Goal: Information Seeking & Learning: Learn about a topic

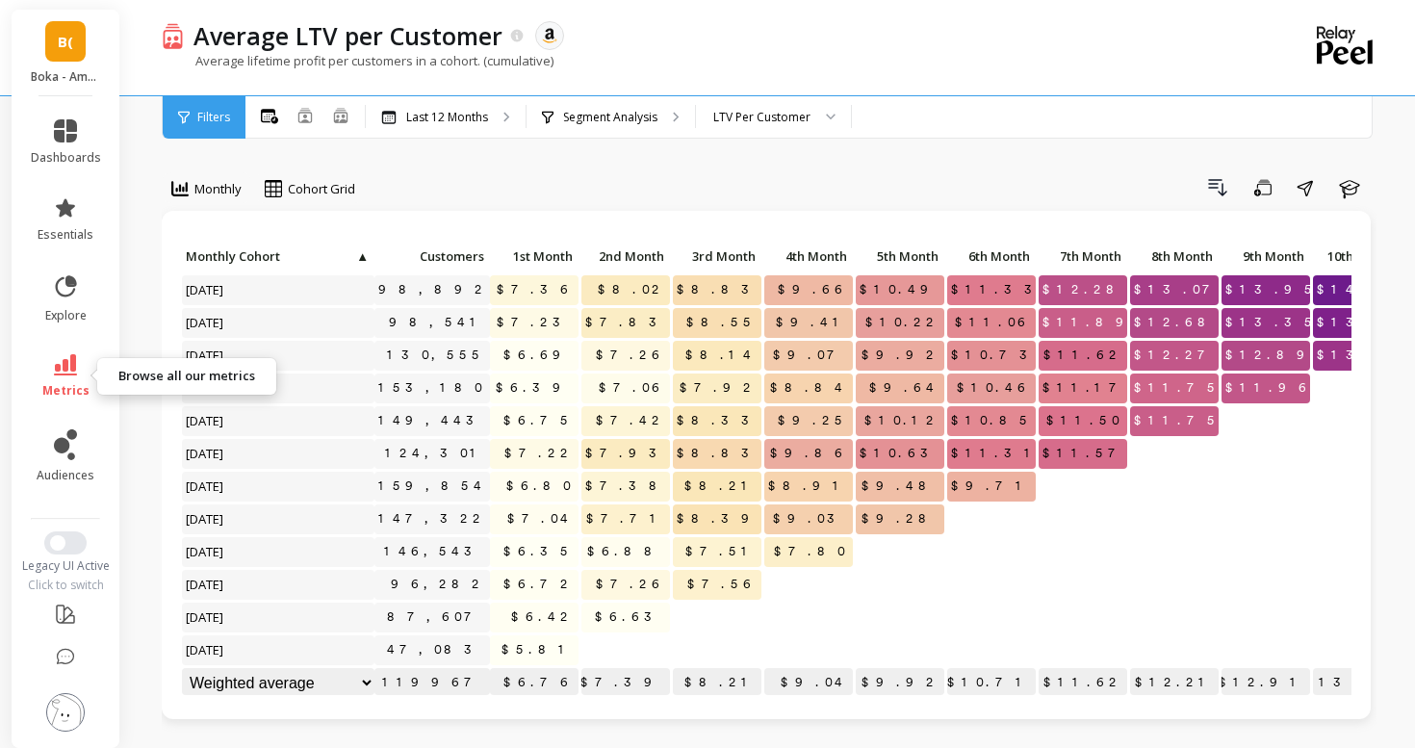
click at [72, 354] on icon at bounding box center [65, 364] width 23 height 21
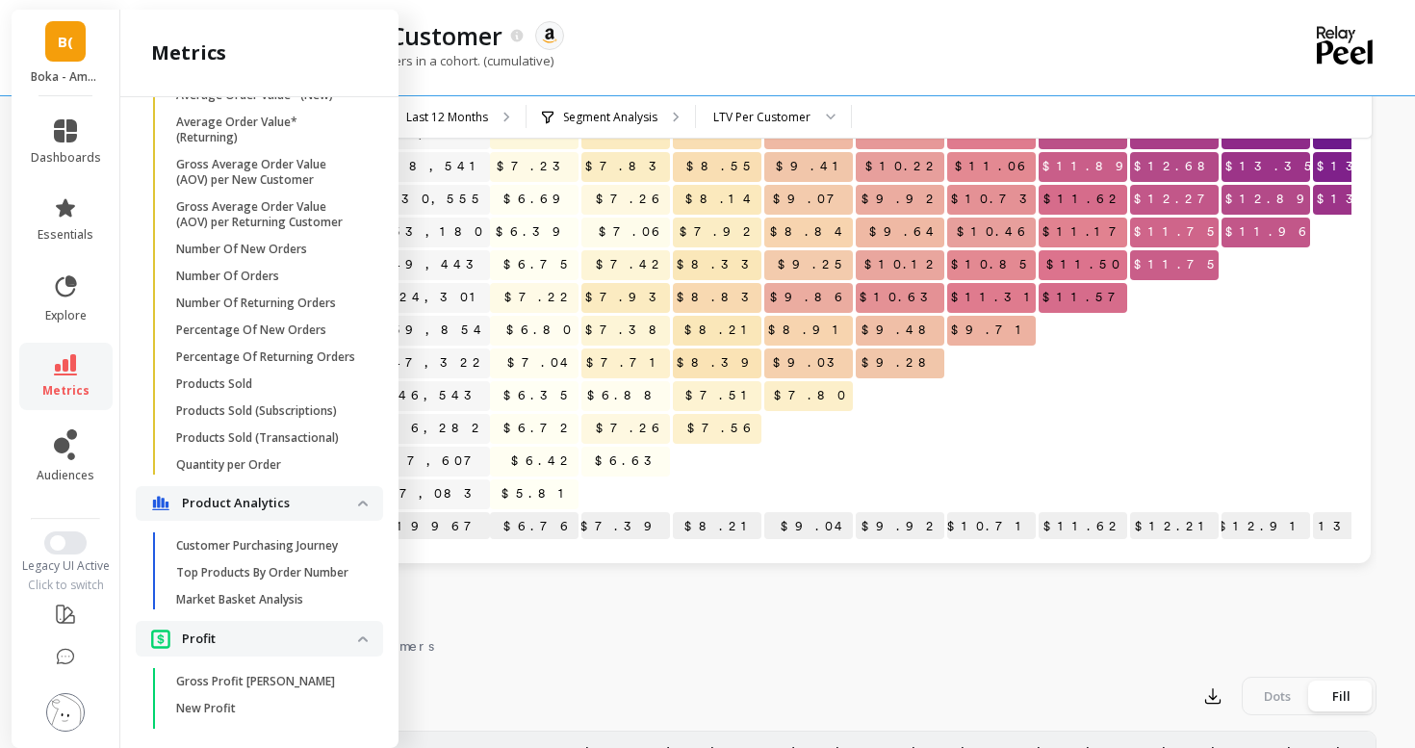
scroll to position [1449, 0]
click at [243, 254] on p "Number Of New Orders" at bounding box center [241, 252] width 131 height 15
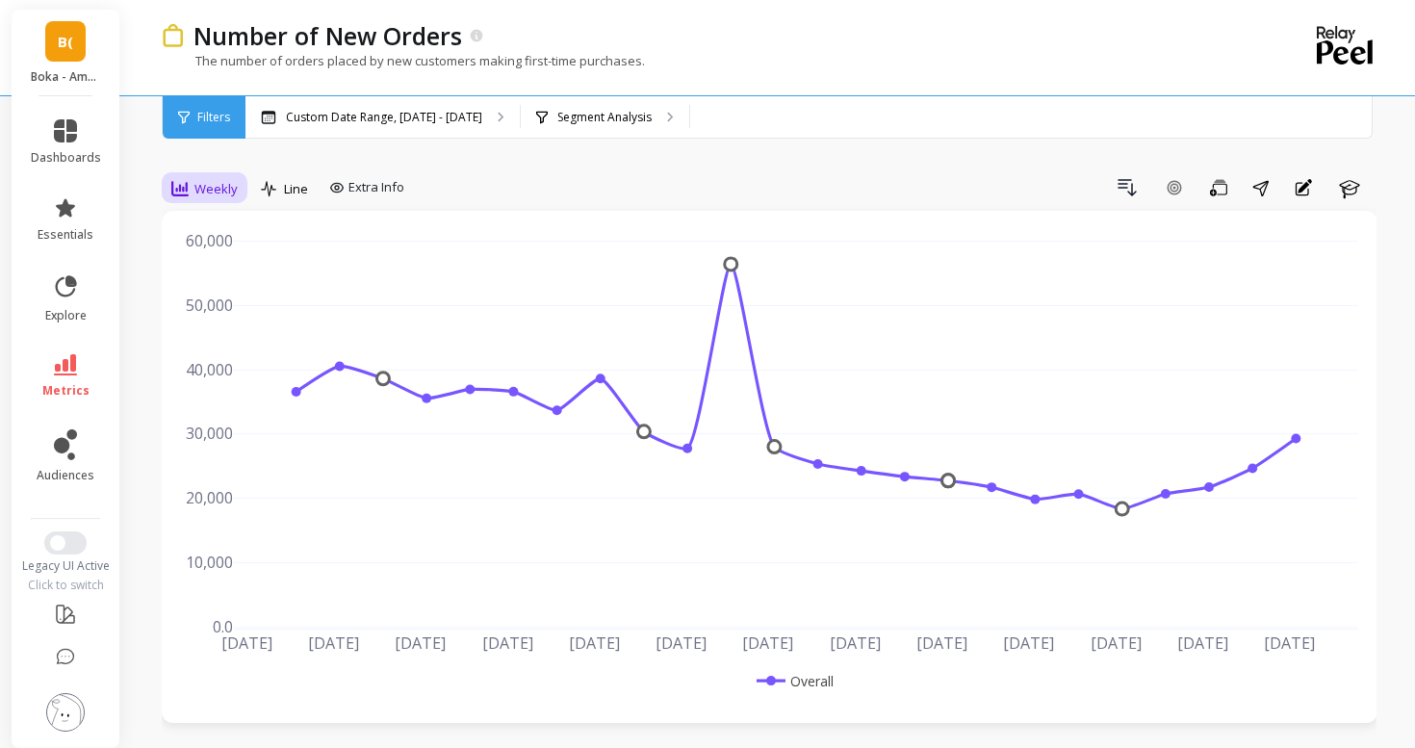
click at [214, 186] on span "Weekly" at bounding box center [215, 189] width 43 height 18
click at [230, 268] on div "Daily" at bounding box center [233, 269] width 110 height 18
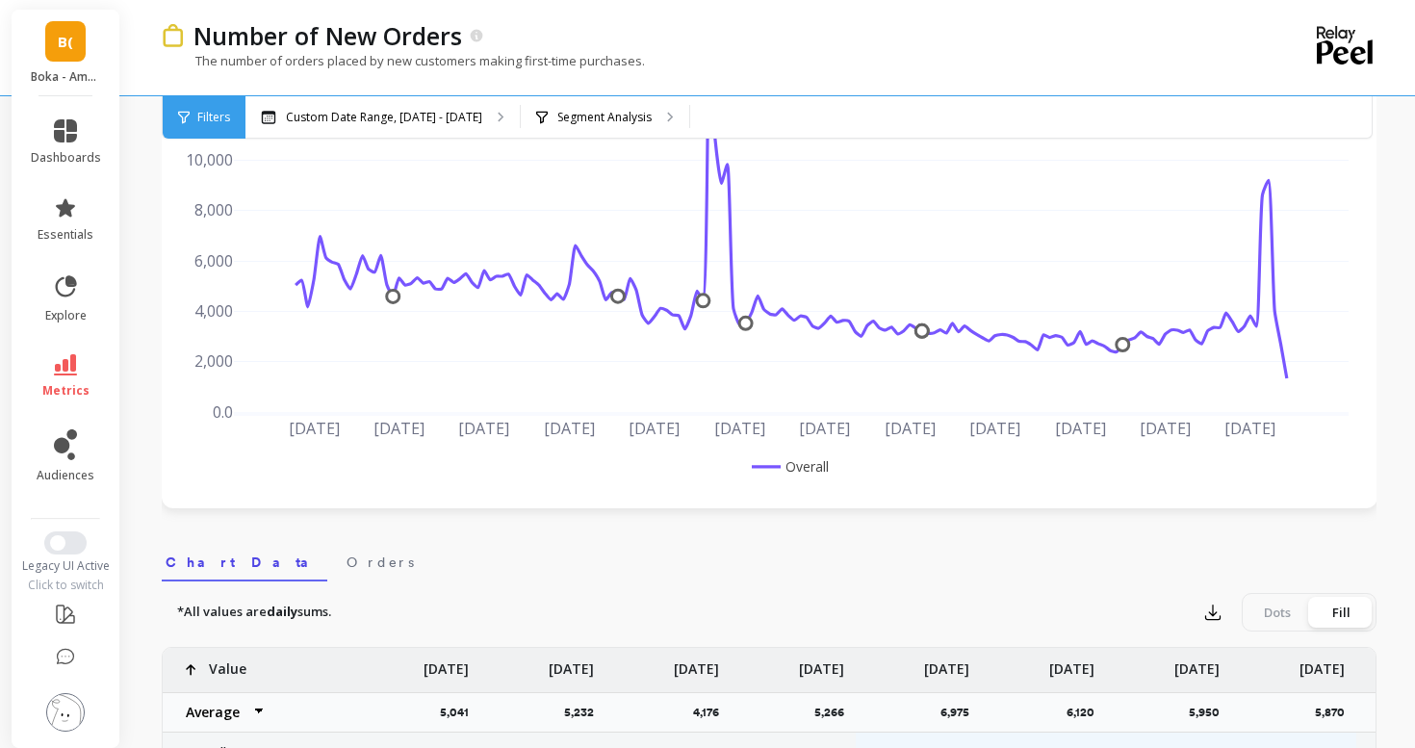
scroll to position [191, 0]
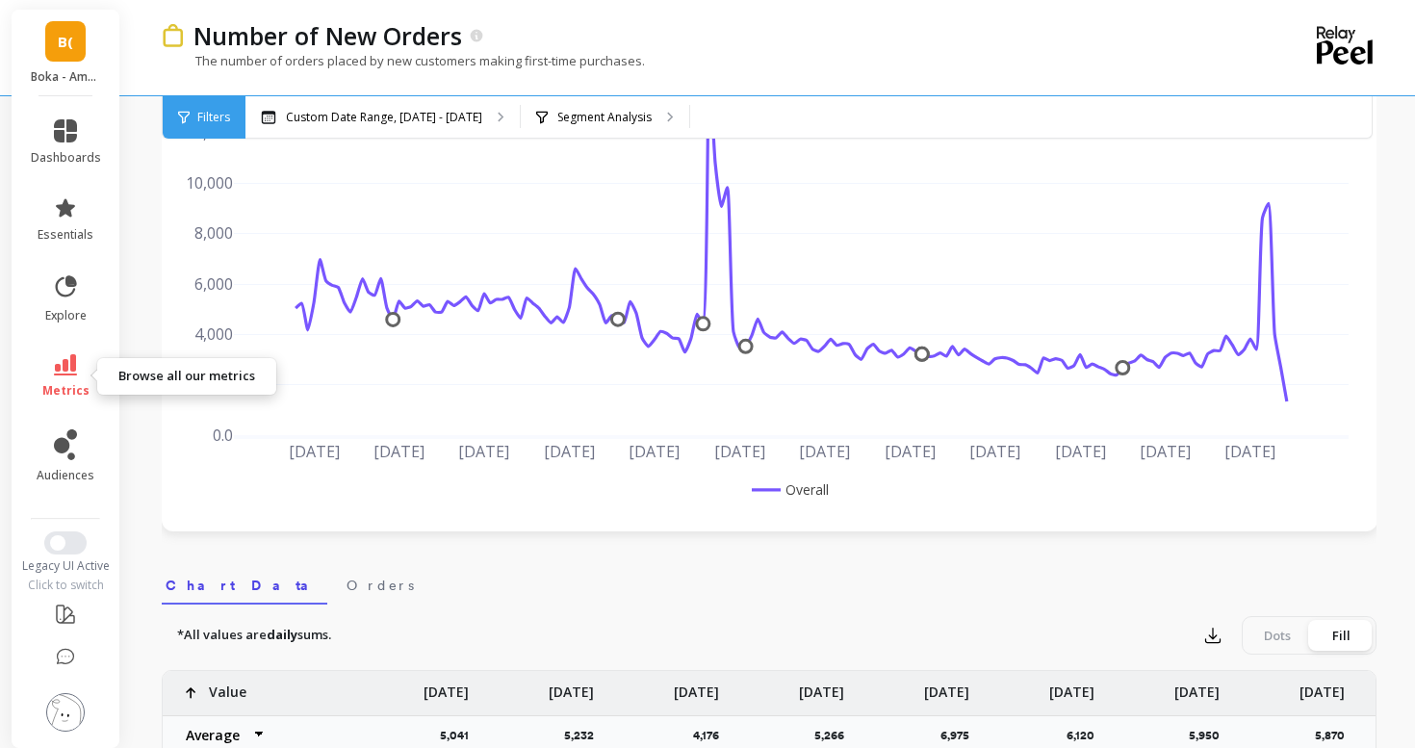
click at [89, 386] on link "metrics" at bounding box center [66, 376] width 70 height 44
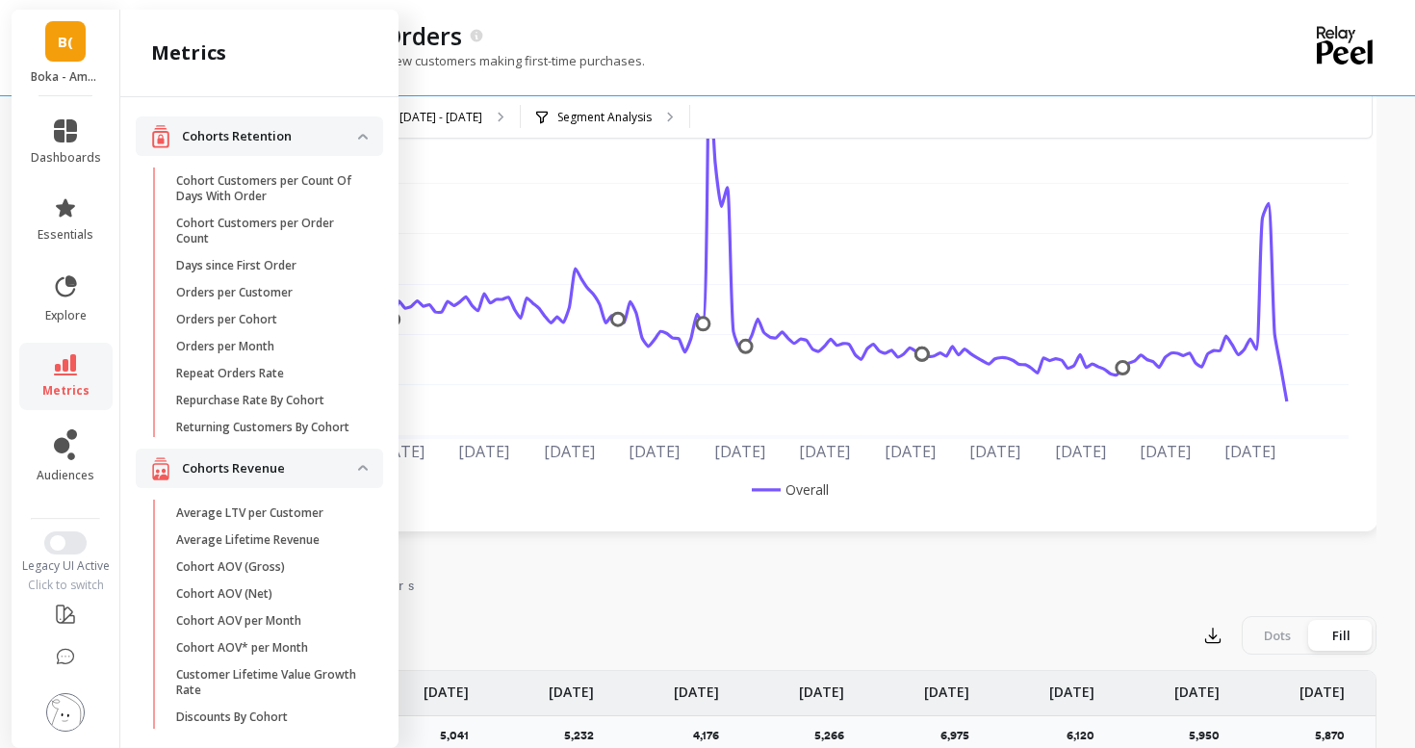
scroll to position [1449, 0]
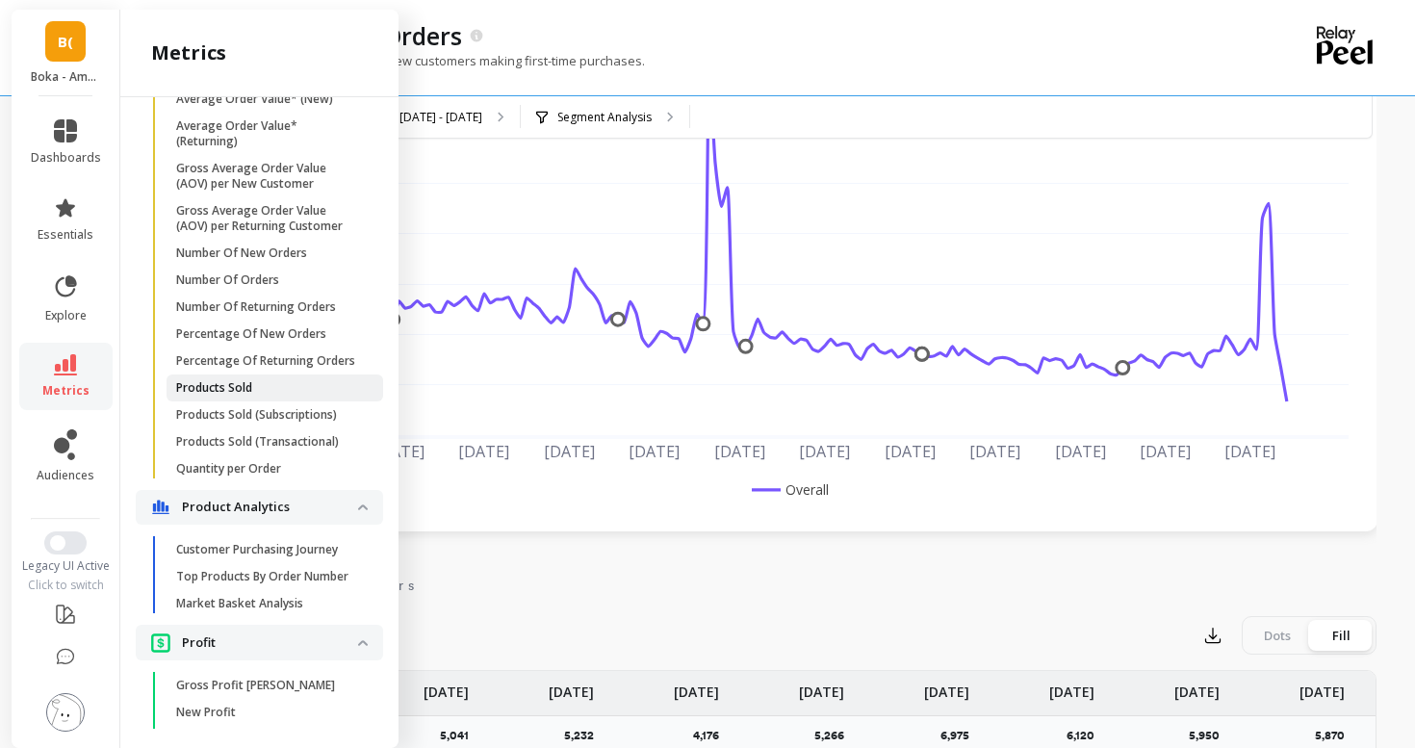
click at [199, 378] on link "Products Sold" at bounding box center [274, 387] width 217 height 27
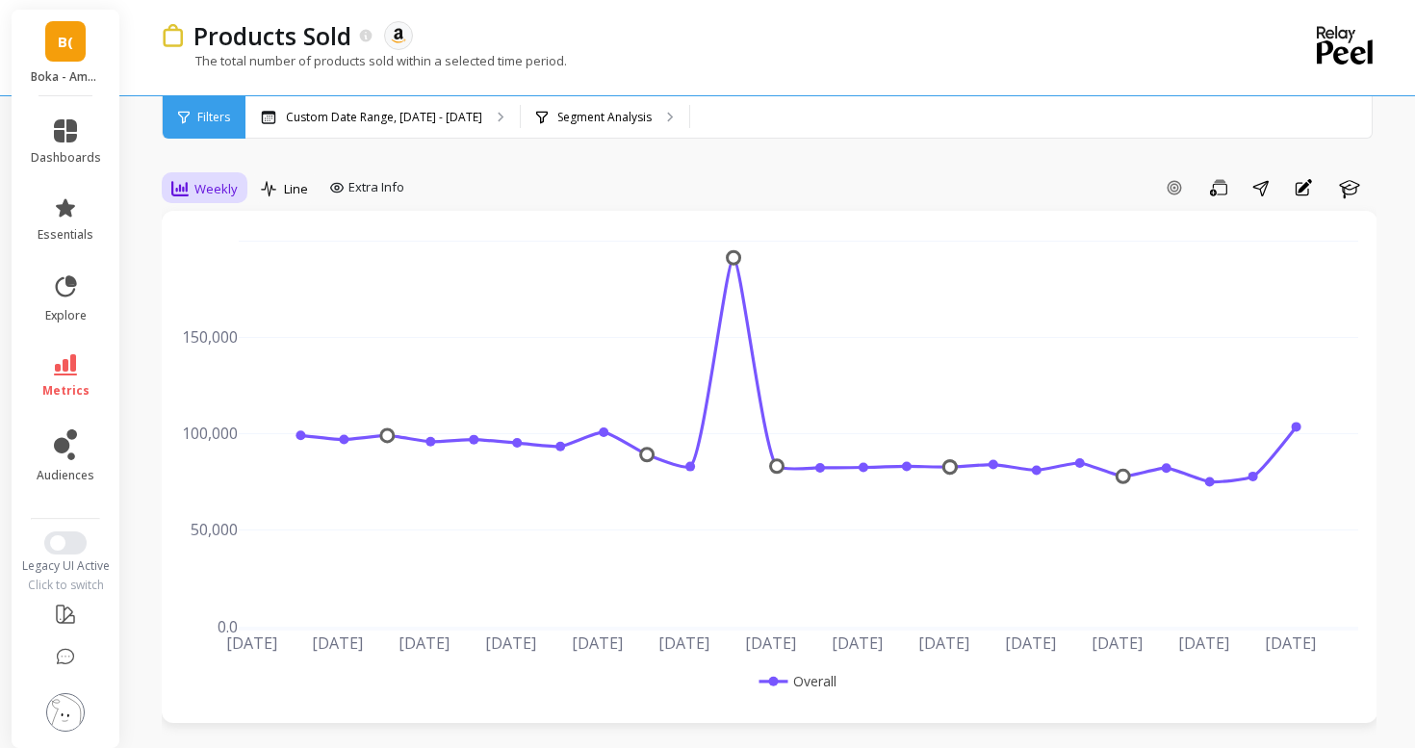
click at [187, 185] on icon at bounding box center [179, 188] width 17 height 15
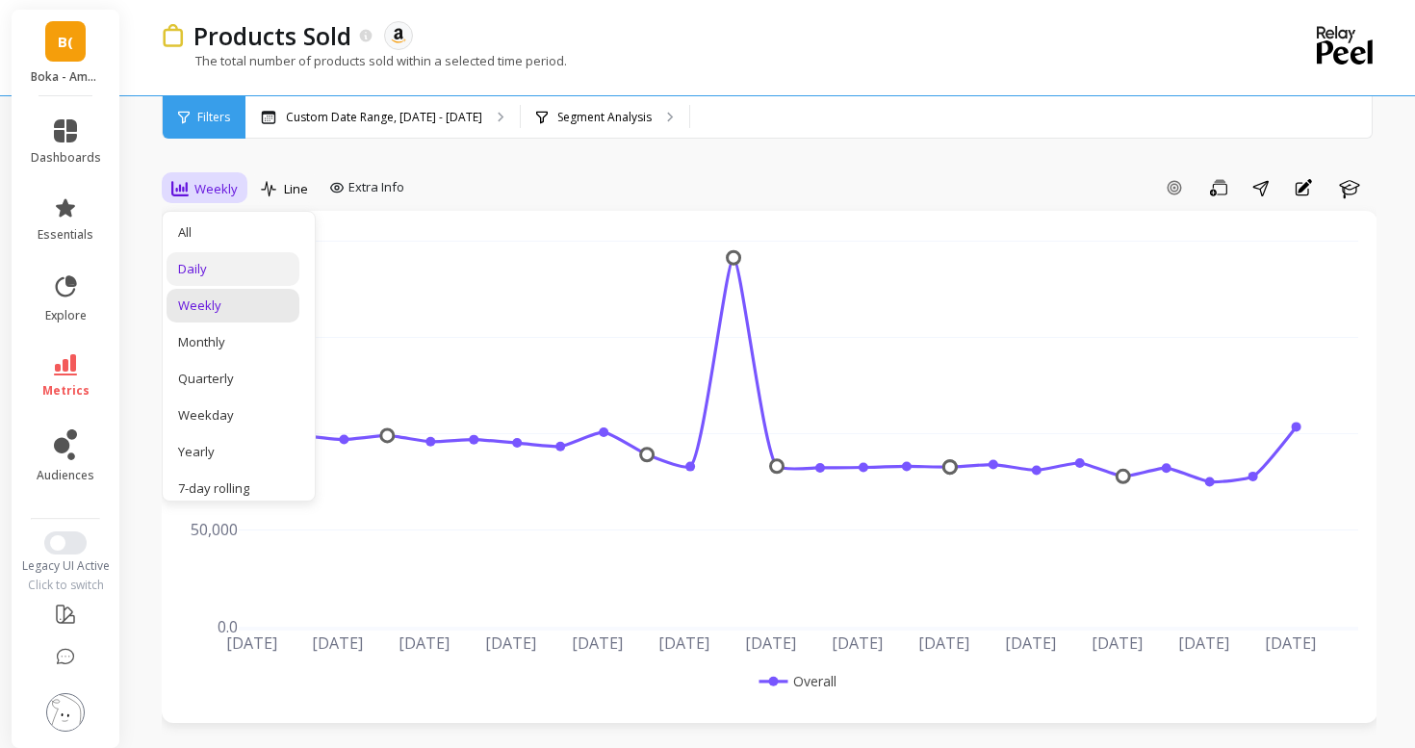
click at [207, 256] on div "Daily" at bounding box center [232, 269] width 133 height 34
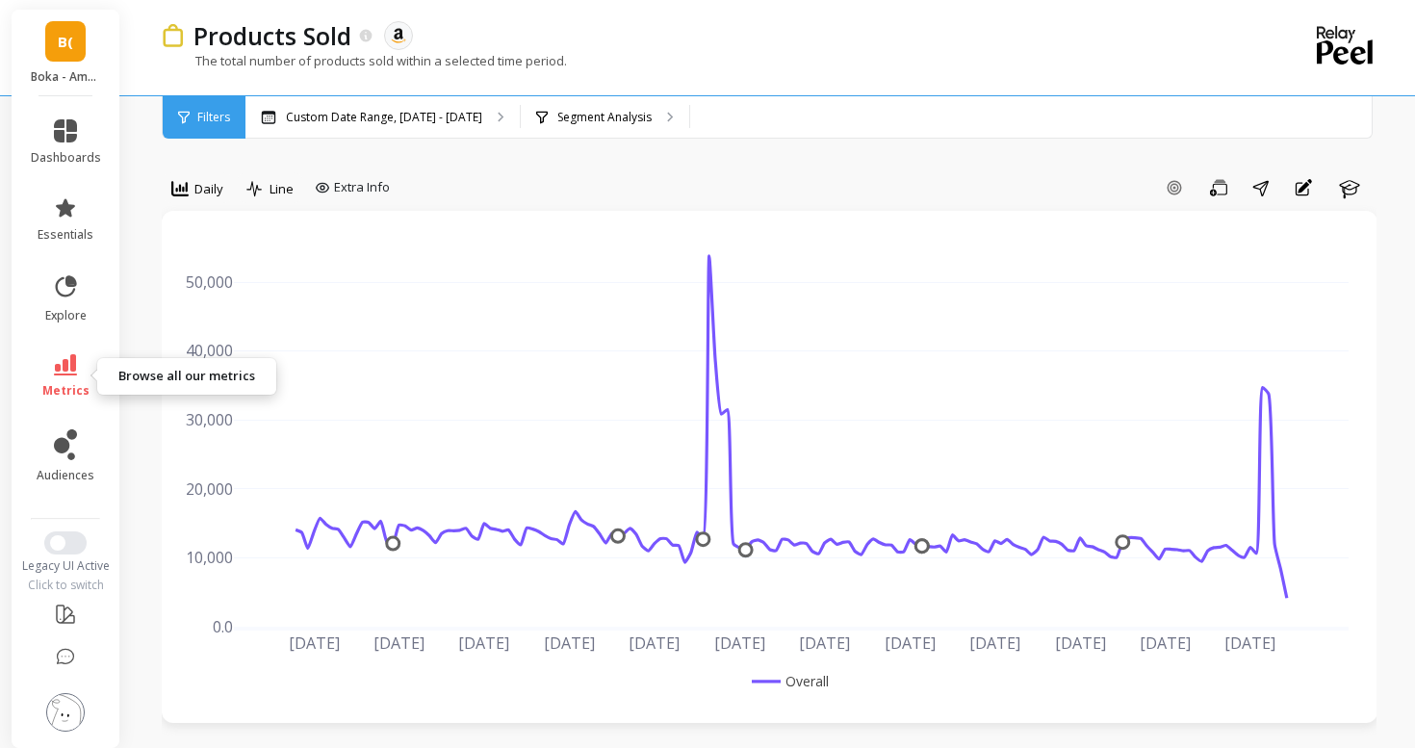
click at [49, 378] on link "metrics" at bounding box center [66, 376] width 70 height 44
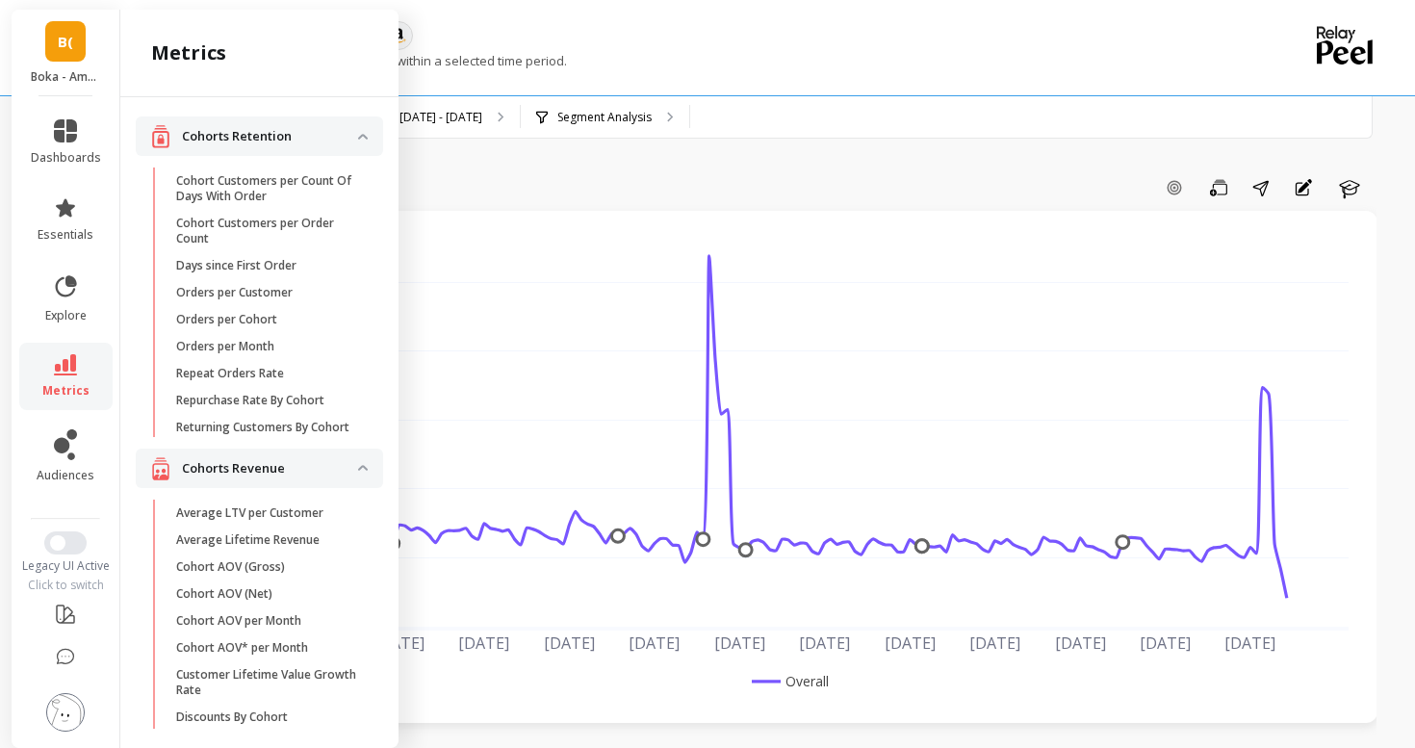
scroll to position [1449, 0]
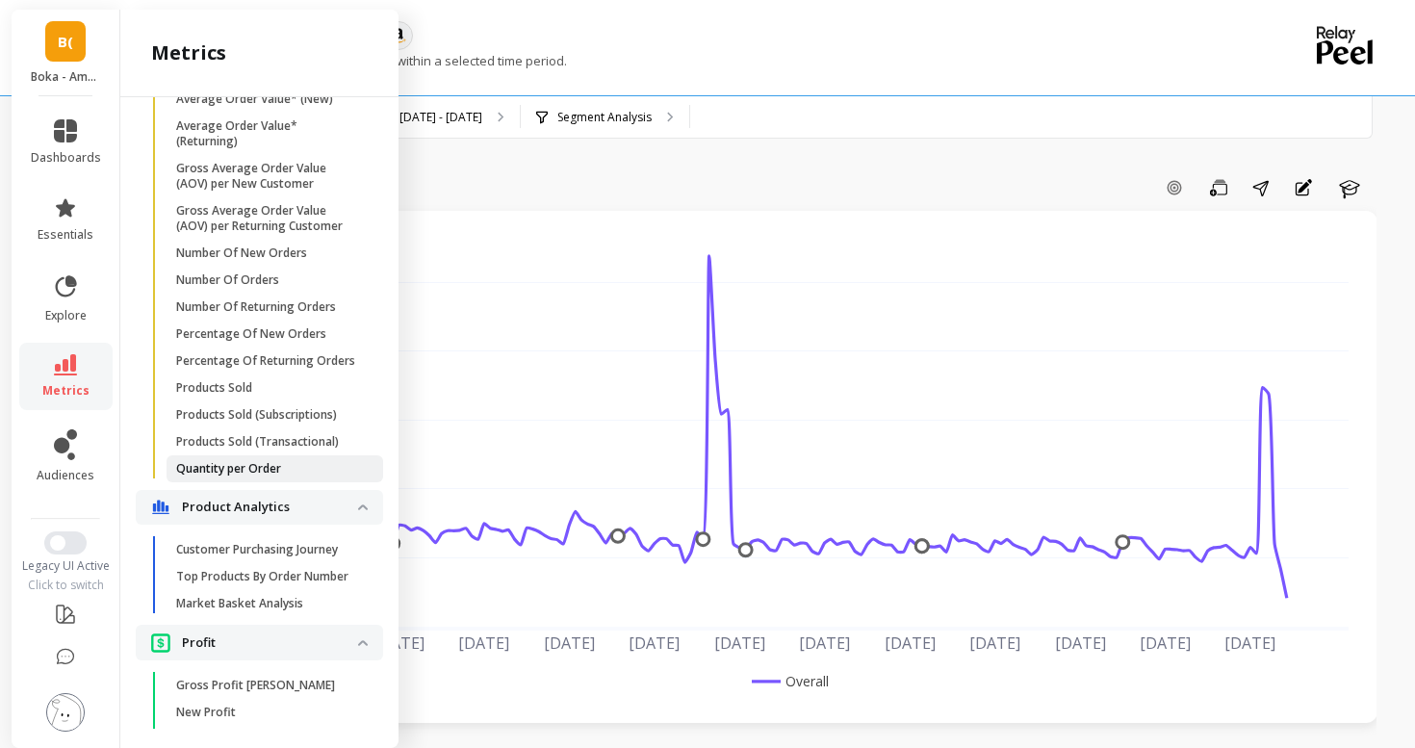
click at [283, 462] on span "Quantity per Order" at bounding box center [268, 468] width 184 height 15
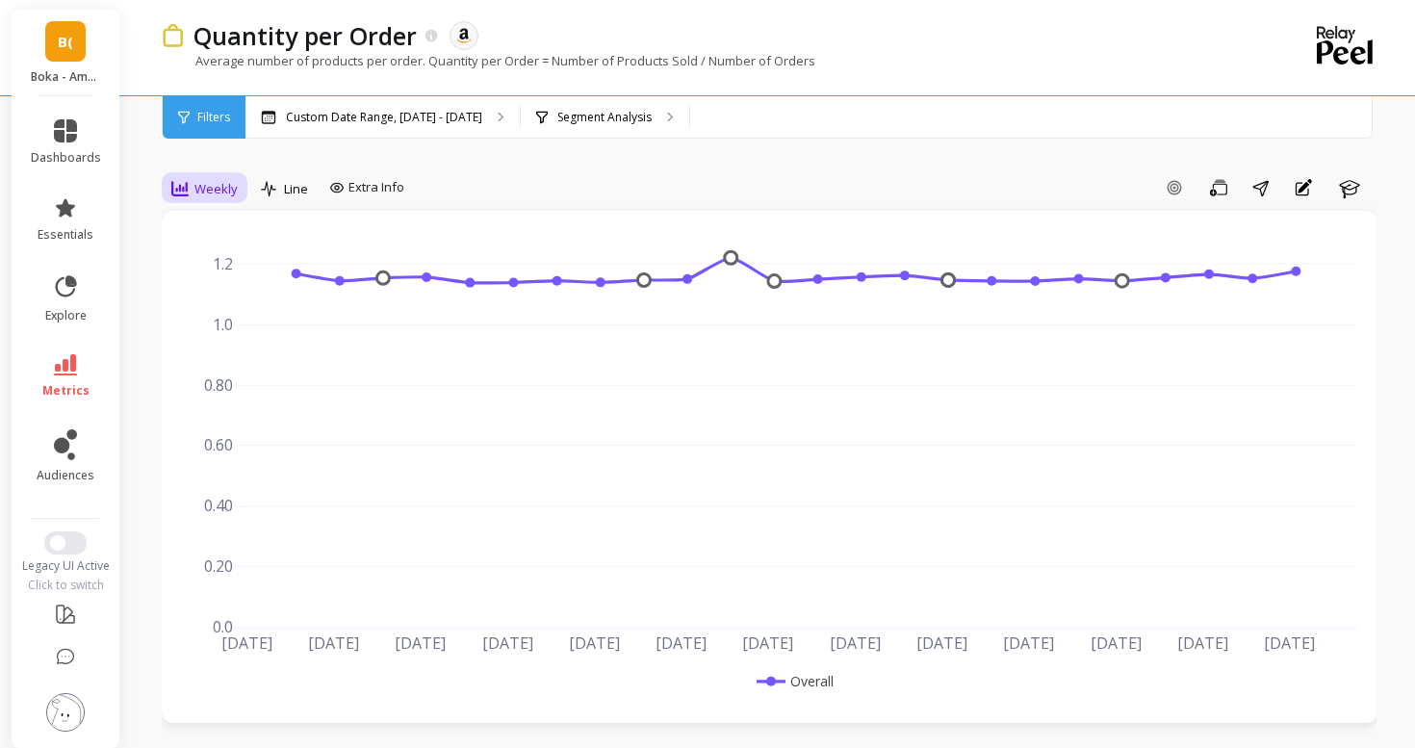
click at [198, 190] on span "Weekly" at bounding box center [215, 189] width 43 height 18
click at [214, 270] on div "Daily" at bounding box center [233, 269] width 110 height 18
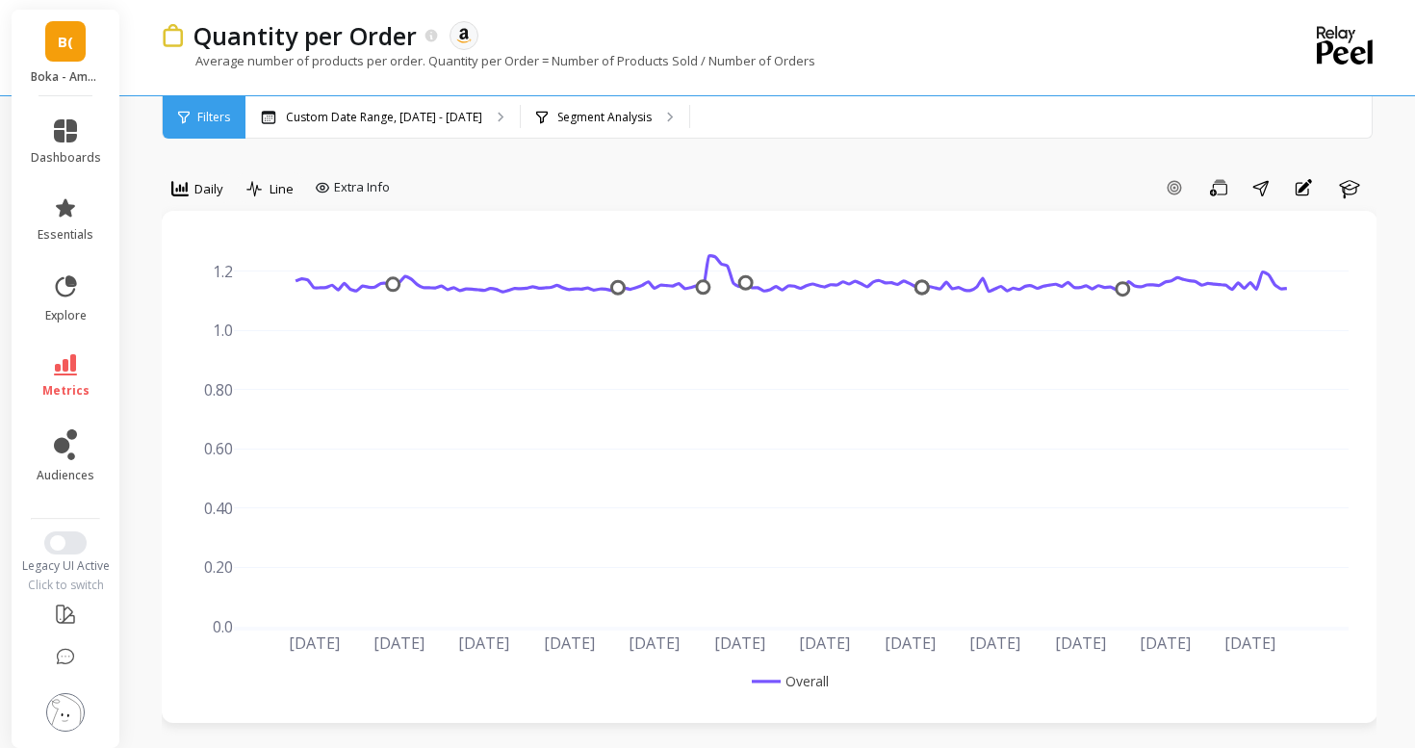
click at [65, 341] on ul "dashboards essentials explore metrics audiences" at bounding box center [66, 301] width 109 height 387
click at [74, 355] on icon at bounding box center [65, 364] width 23 height 21
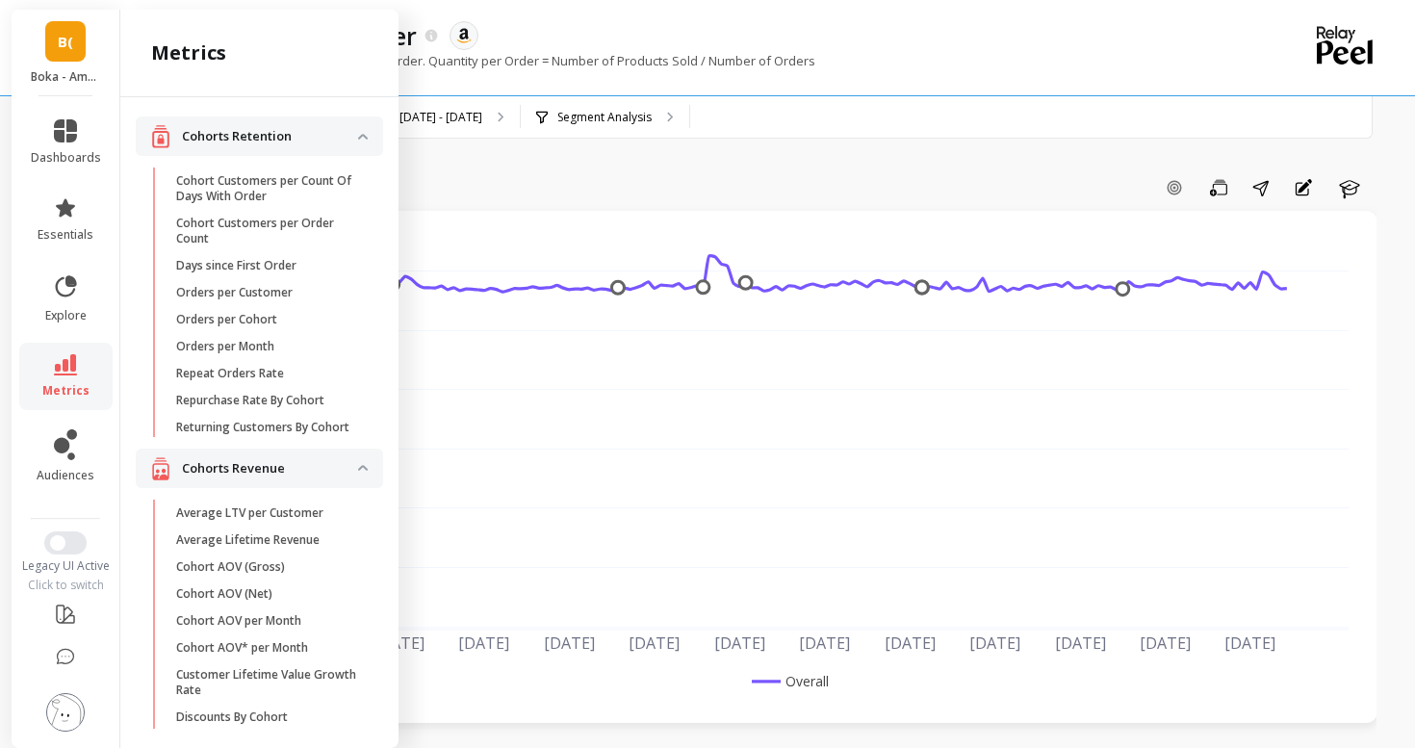
scroll to position [1449, 0]
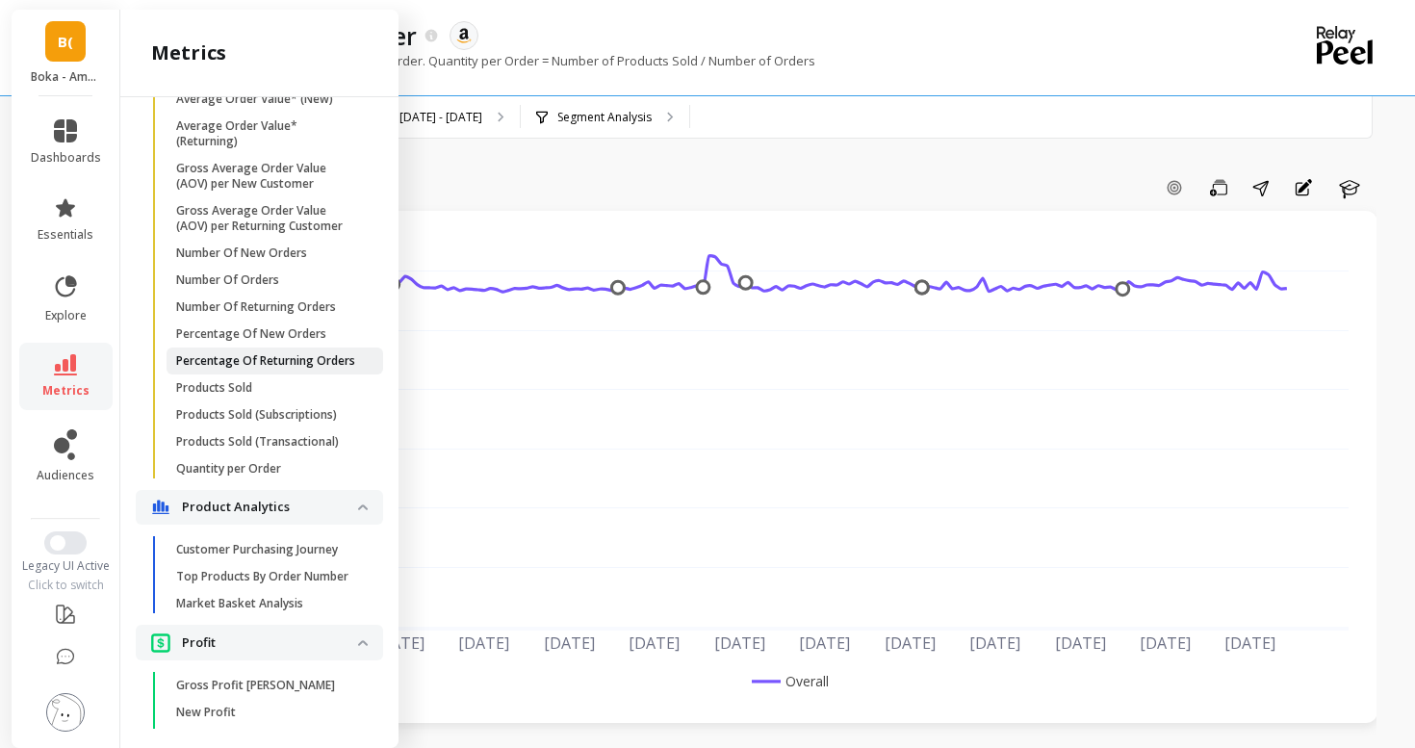
click at [241, 360] on p "Percentage Of Returning Orders" at bounding box center [265, 360] width 179 height 15
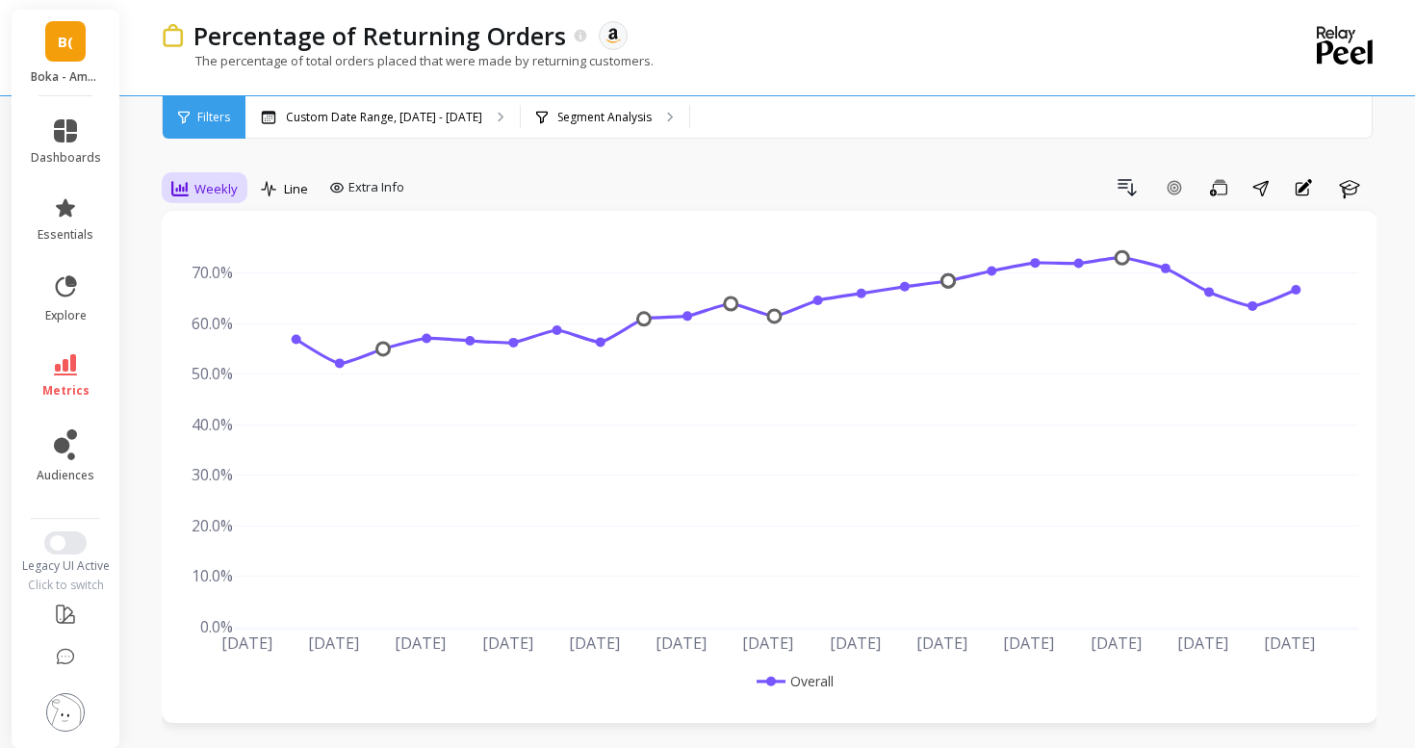
click at [215, 194] on span "Weekly" at bounding box center [215, 189] width 43 height 18
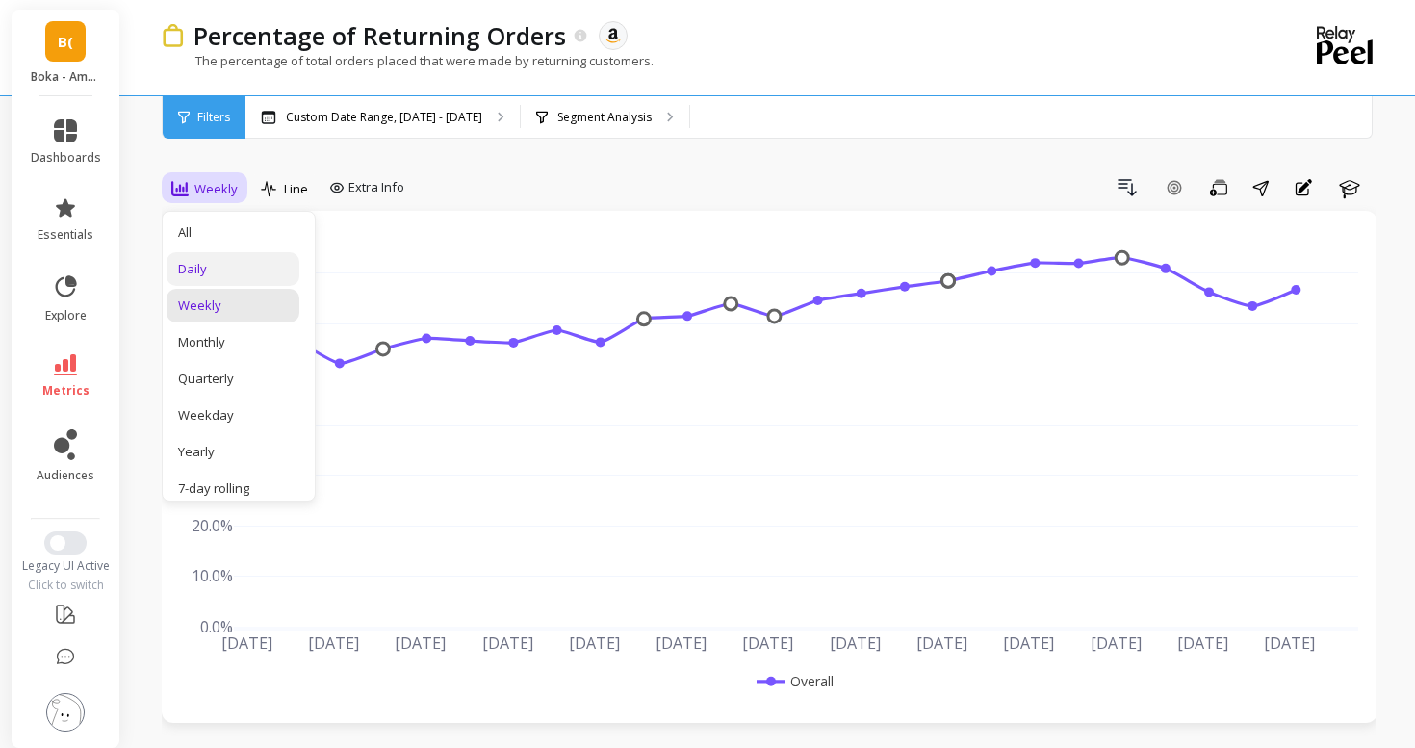
click at [242, 258] on div "Daily" at bounding box center [232, 269] width 133 height 34
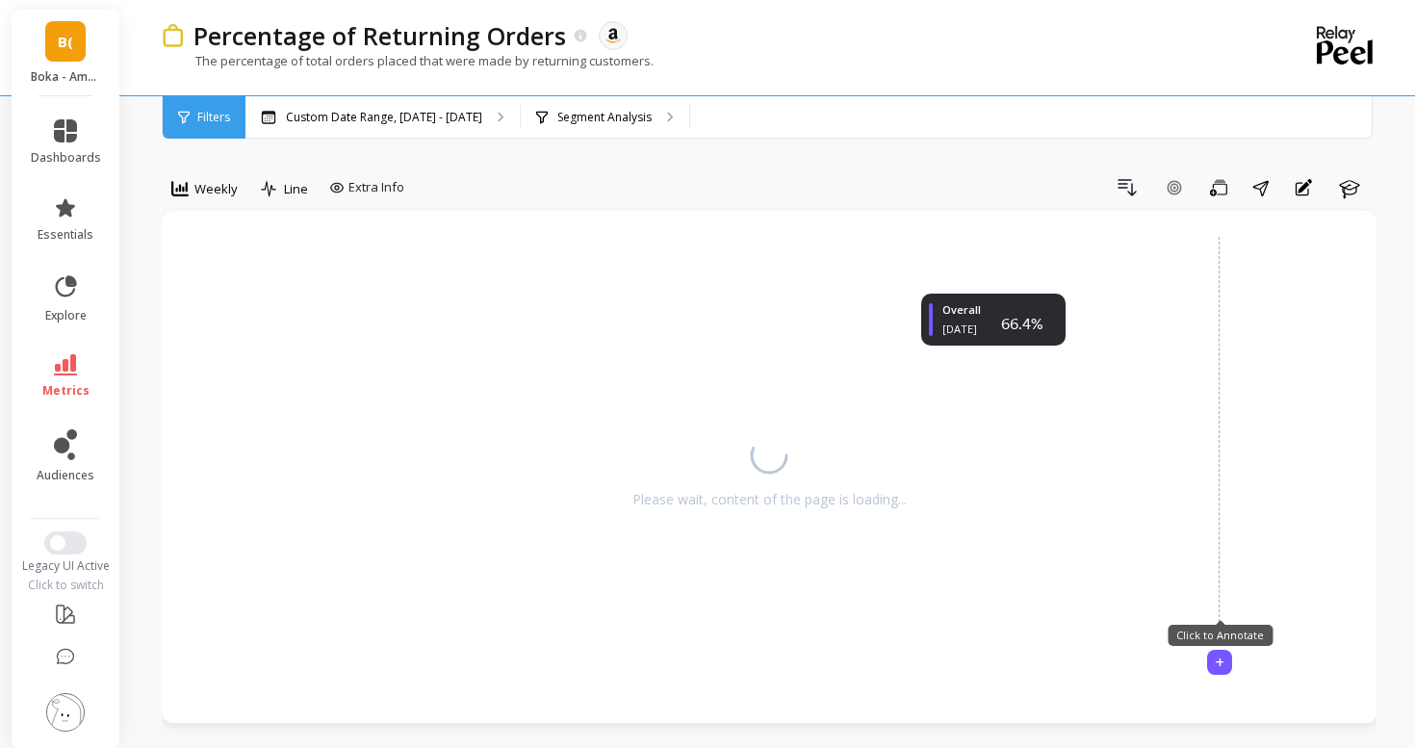
scroll to position [8, 0]
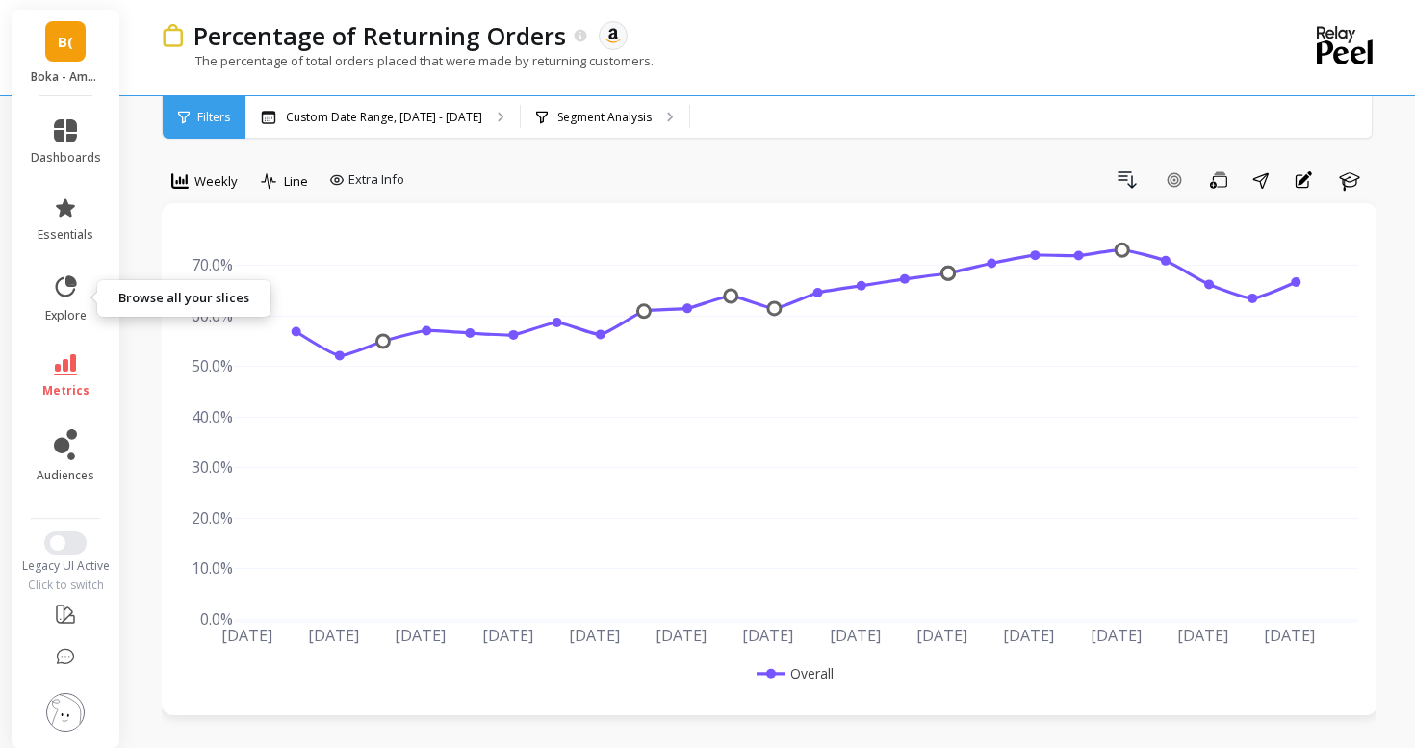
click at [60, 341] on ul "dashboards essentials explore metrics audiences" at bounding box center [66, 301] width 109 height 387
click at [67, 246] on li "essentials" at bounding box center [65, 219] width 93 height 69
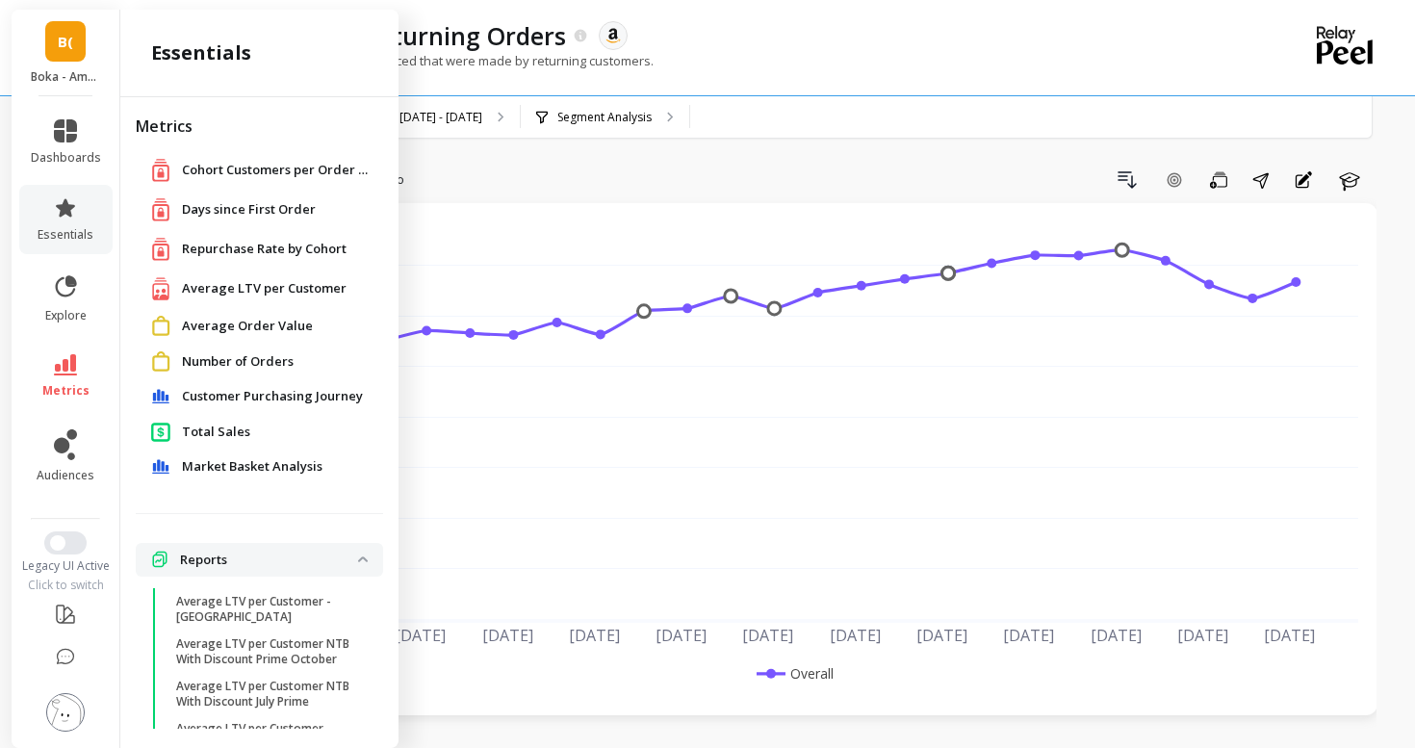
scroll to position [0, 0]
click at [206, 359] on span "Number of Orders" at bounding box center [238, 363] width 112 height 19
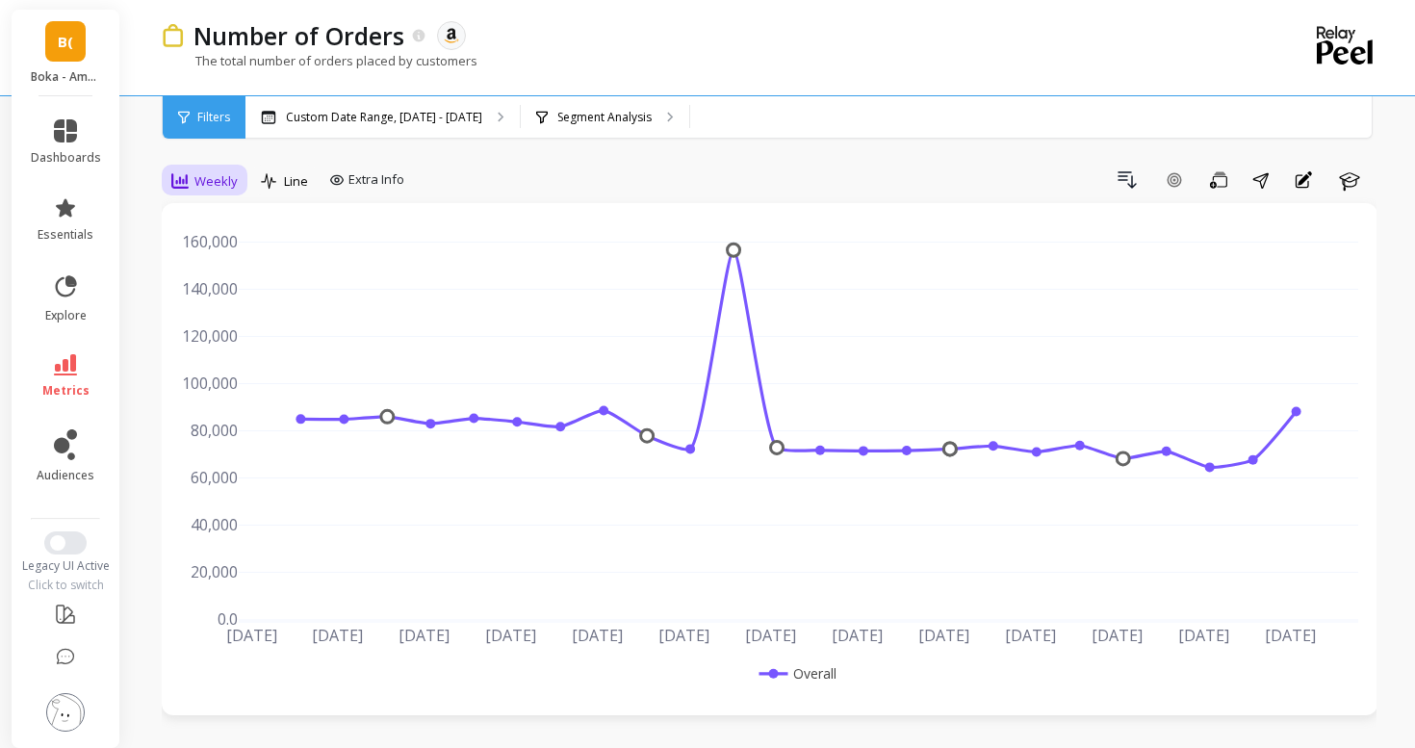
click at [195, 194] on div "Weekly" at bounding box center [205, 181] width 78 height 33
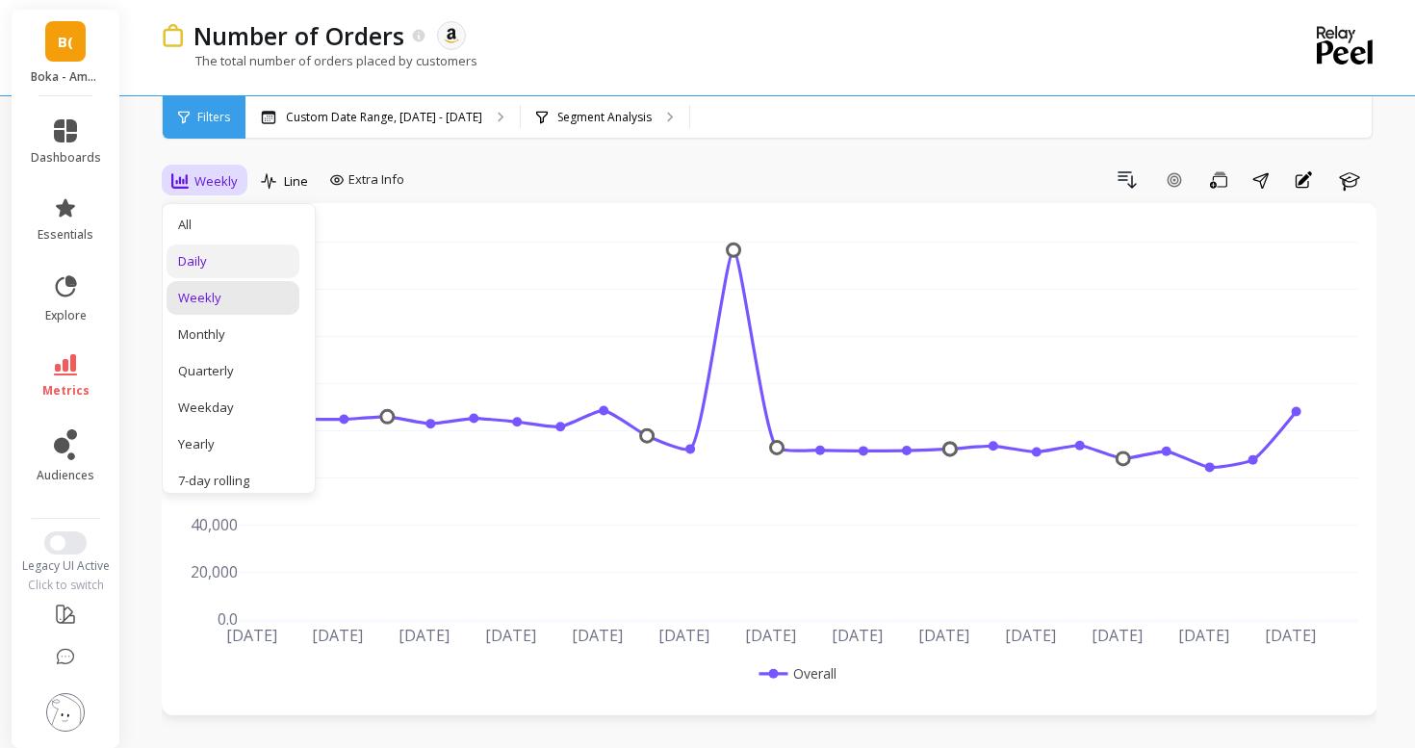
click at [209, 268] on div "Daily" at bounding box center [233, 261] width 110 height 18
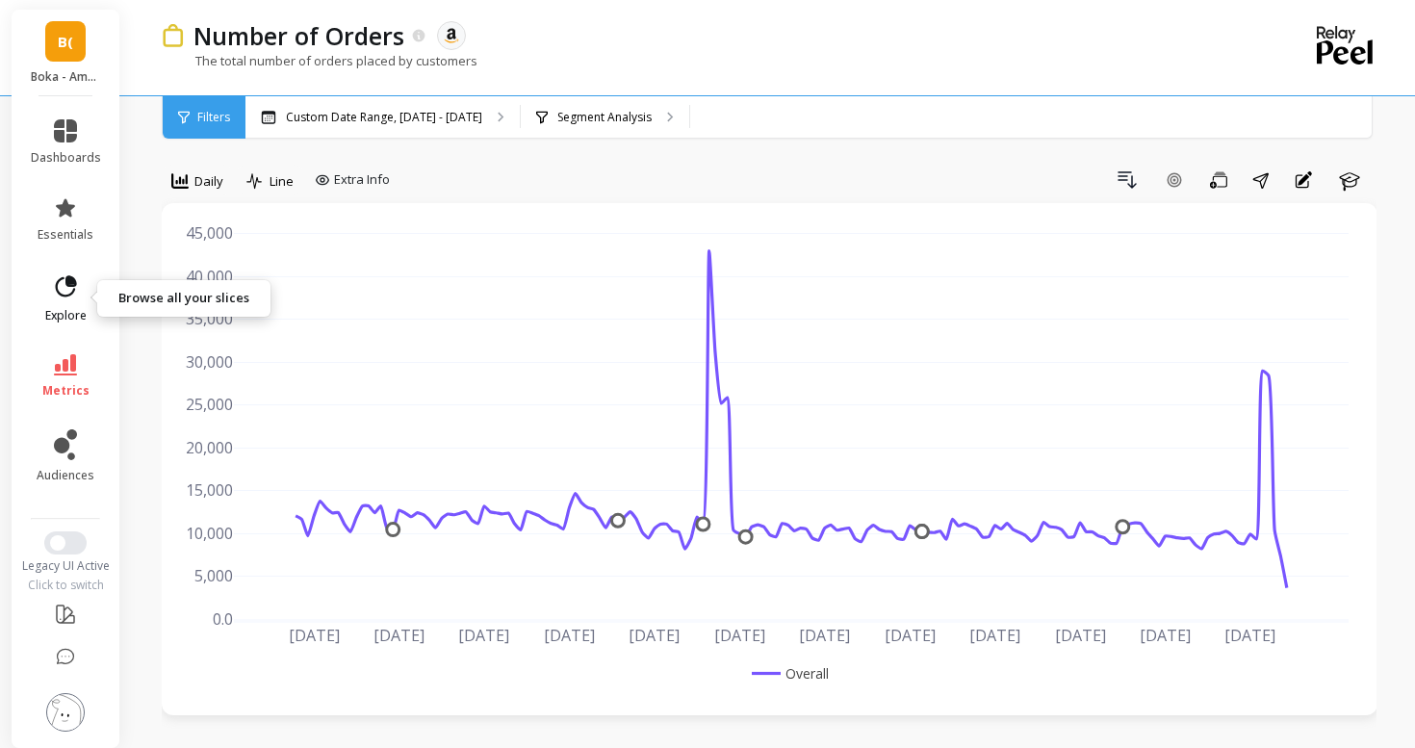
click at [56, 294] on icon at bounding box center [65, 286] width 27 height 27
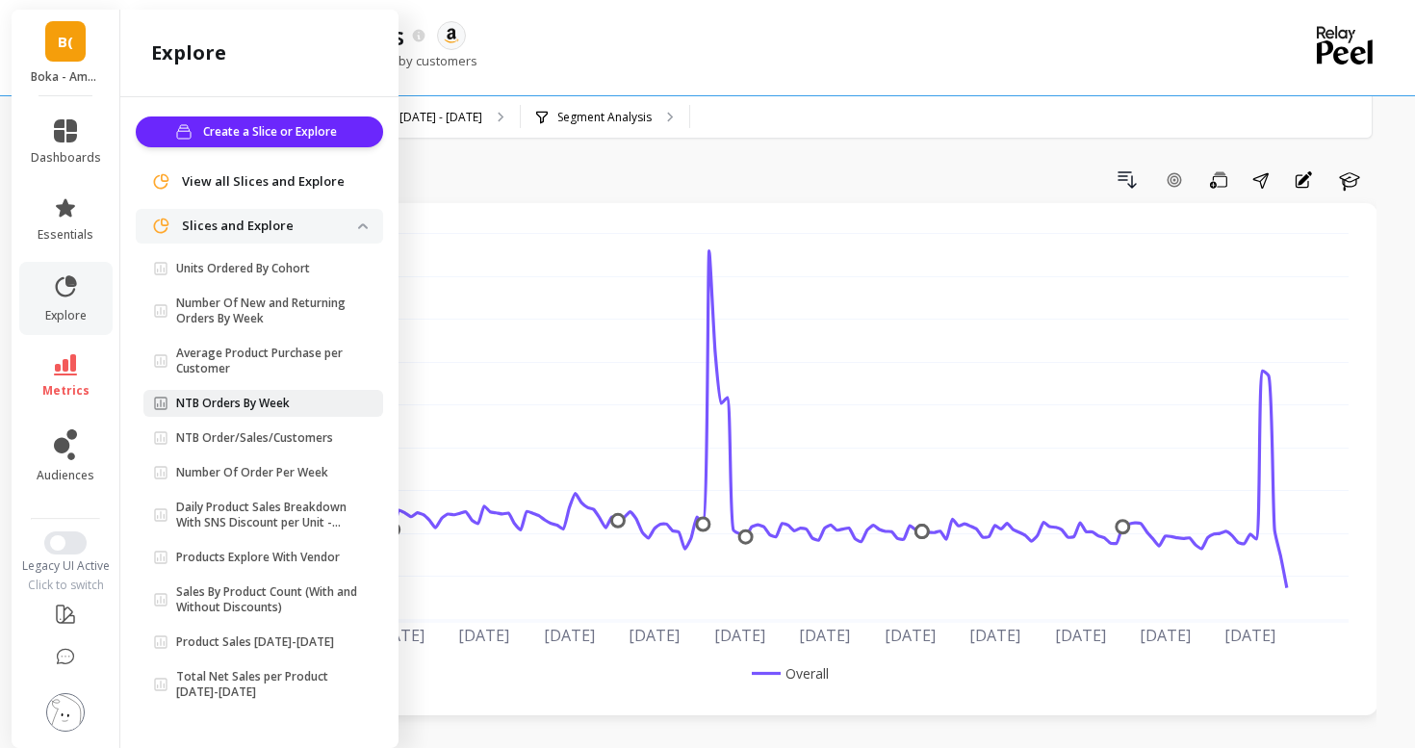
scroll to position [4, 0]
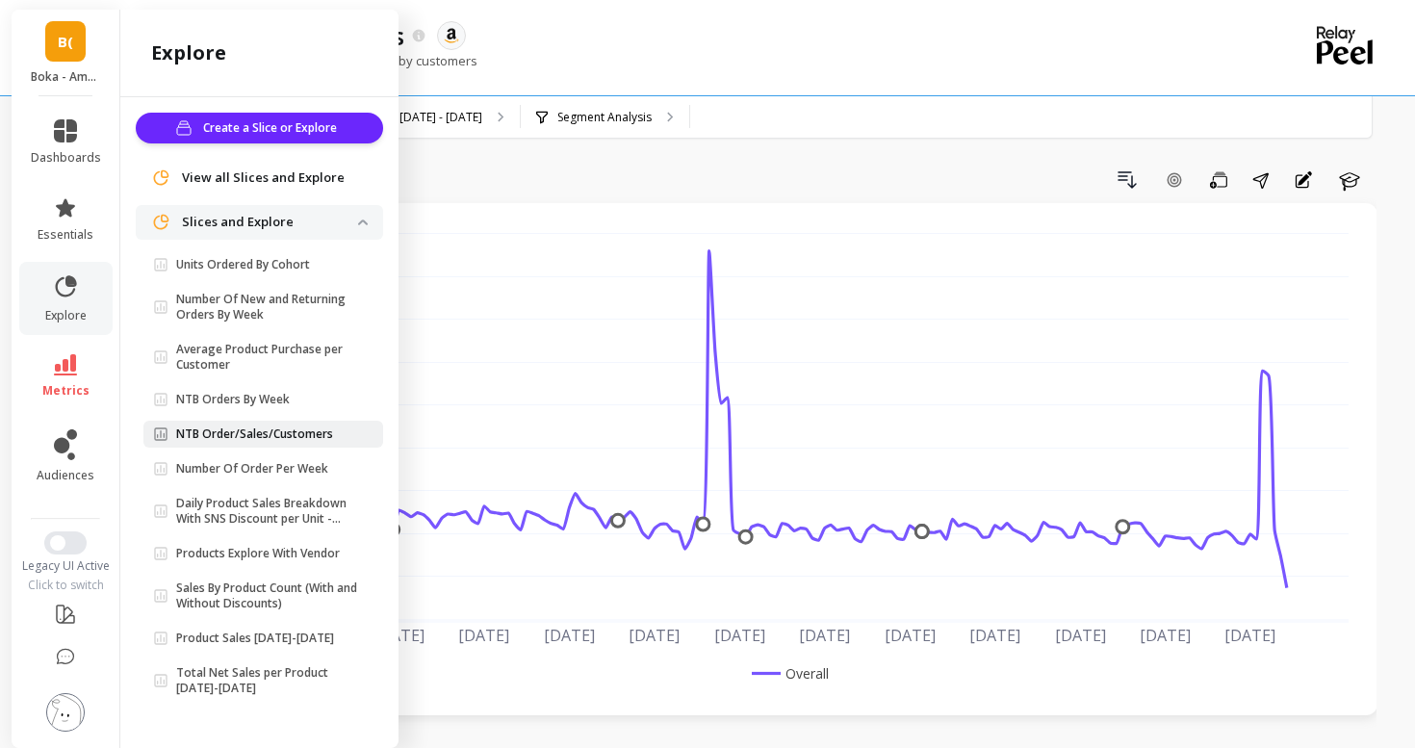
click at [277, 435] on p "NTB Order/Sales/Customers" at bounding box center [254, 433] width 157 height 15
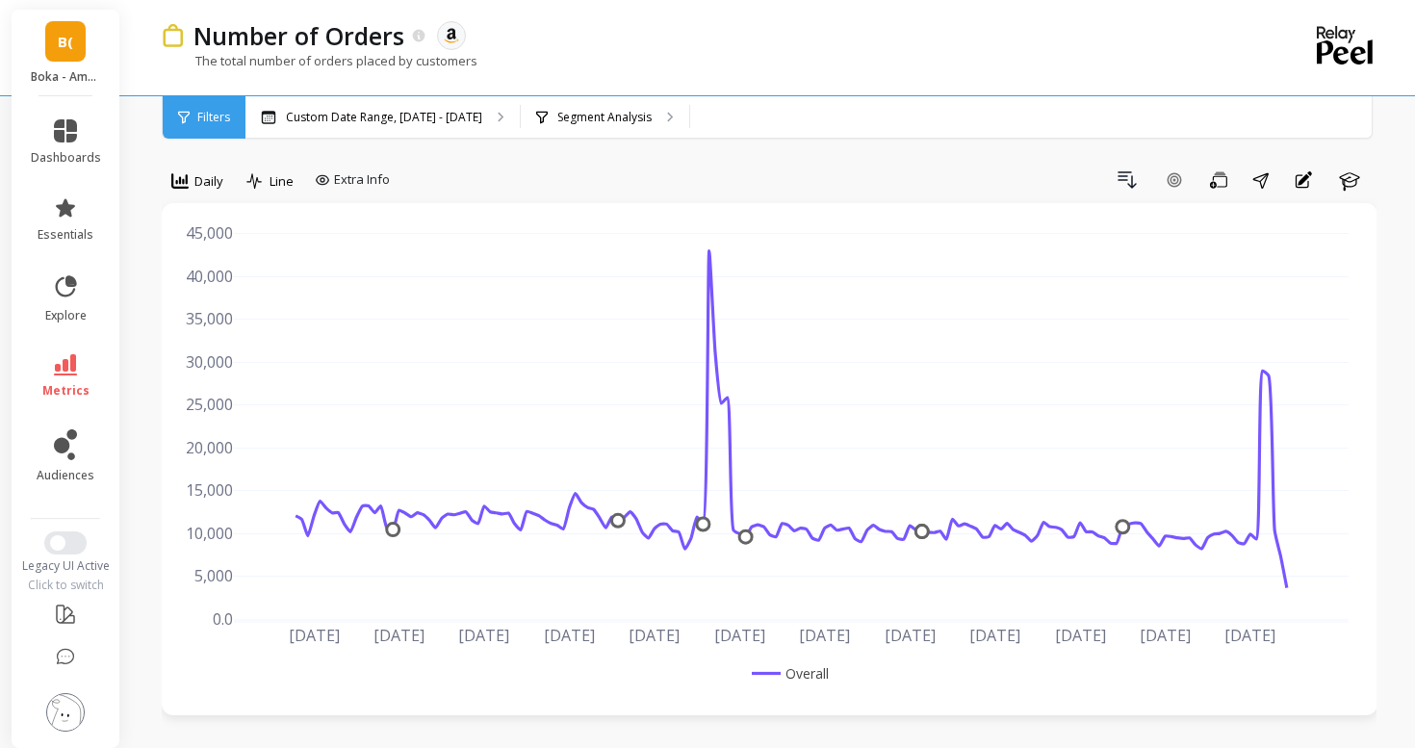
scroll to position [0, 0]
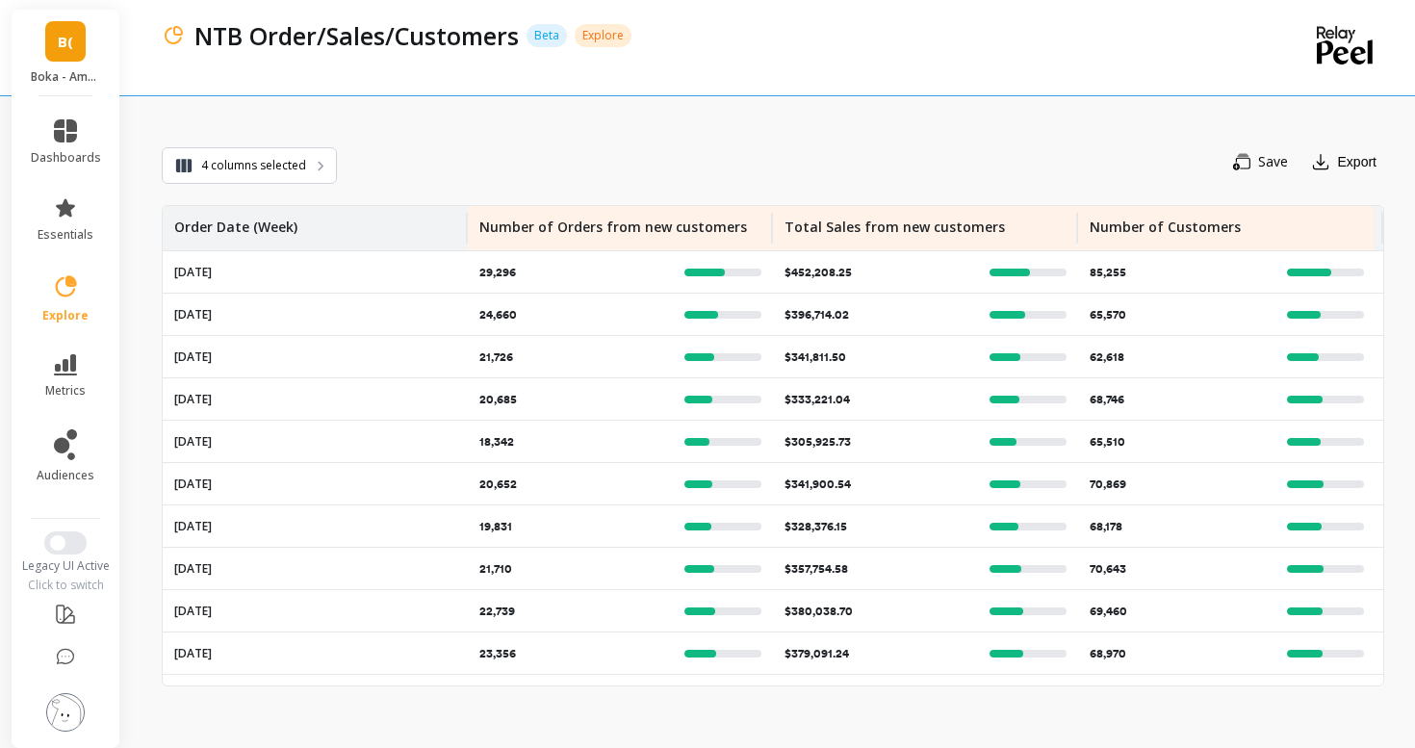
click at [80, 347] on li "metrics" at bounding box center [65, 376] width 93 height 67
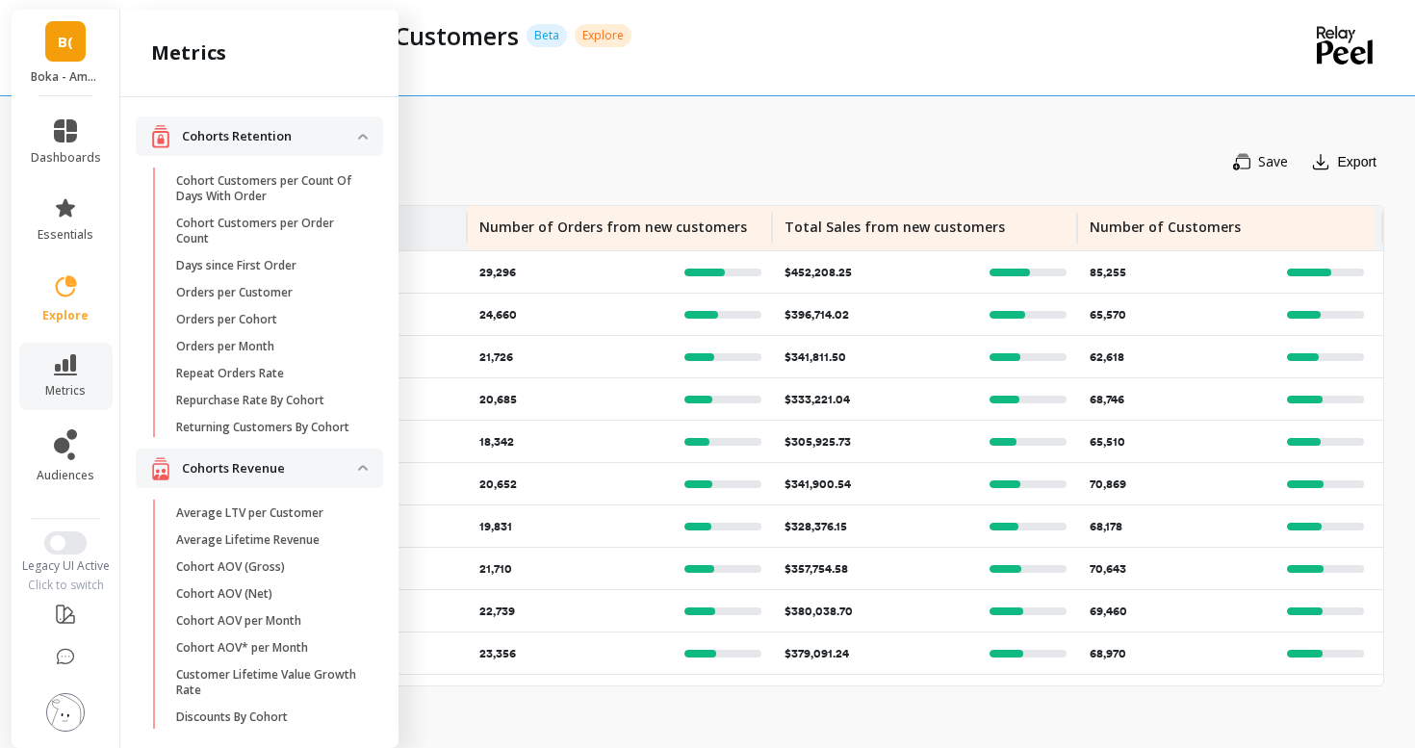
scroll to position [1449, 0]
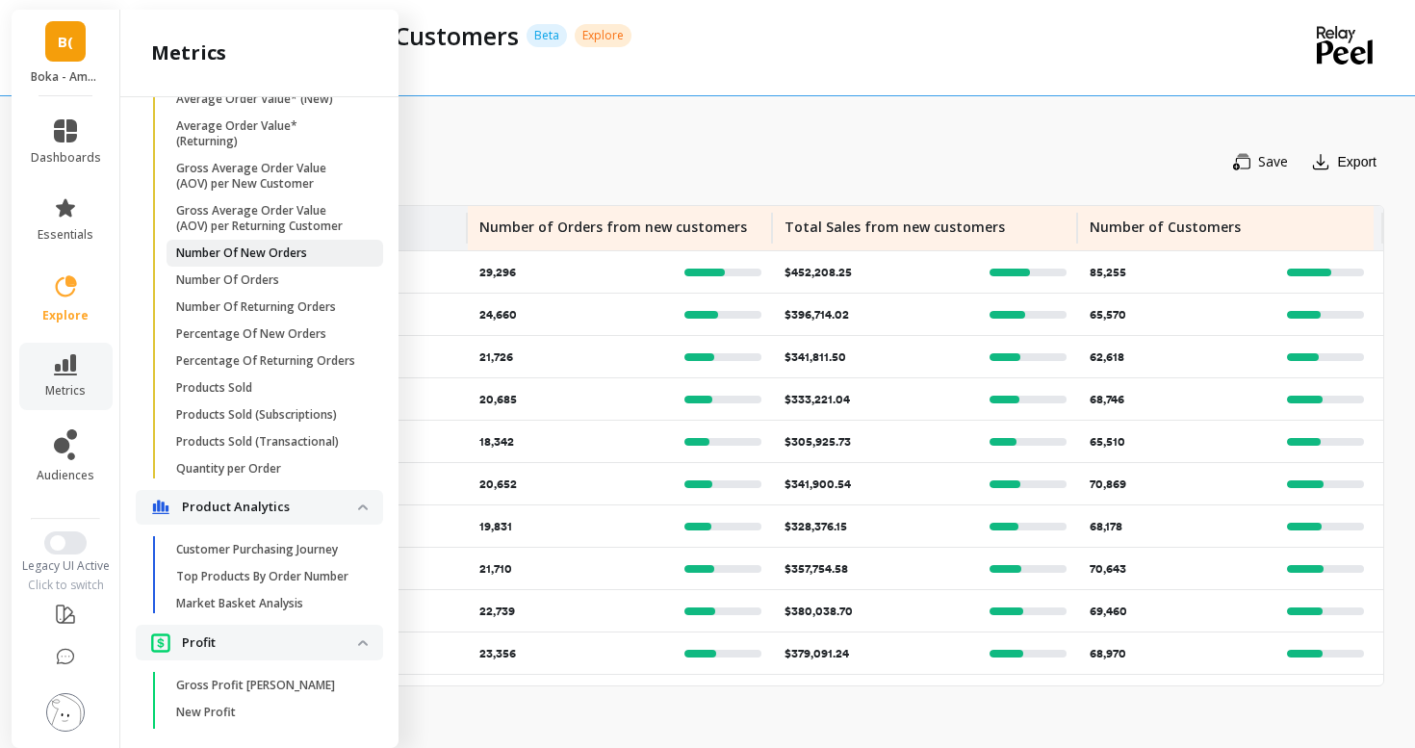
click at [260, 249] on p "Number Of New Orders" at bounding box center [241, 252] width 131 height 15
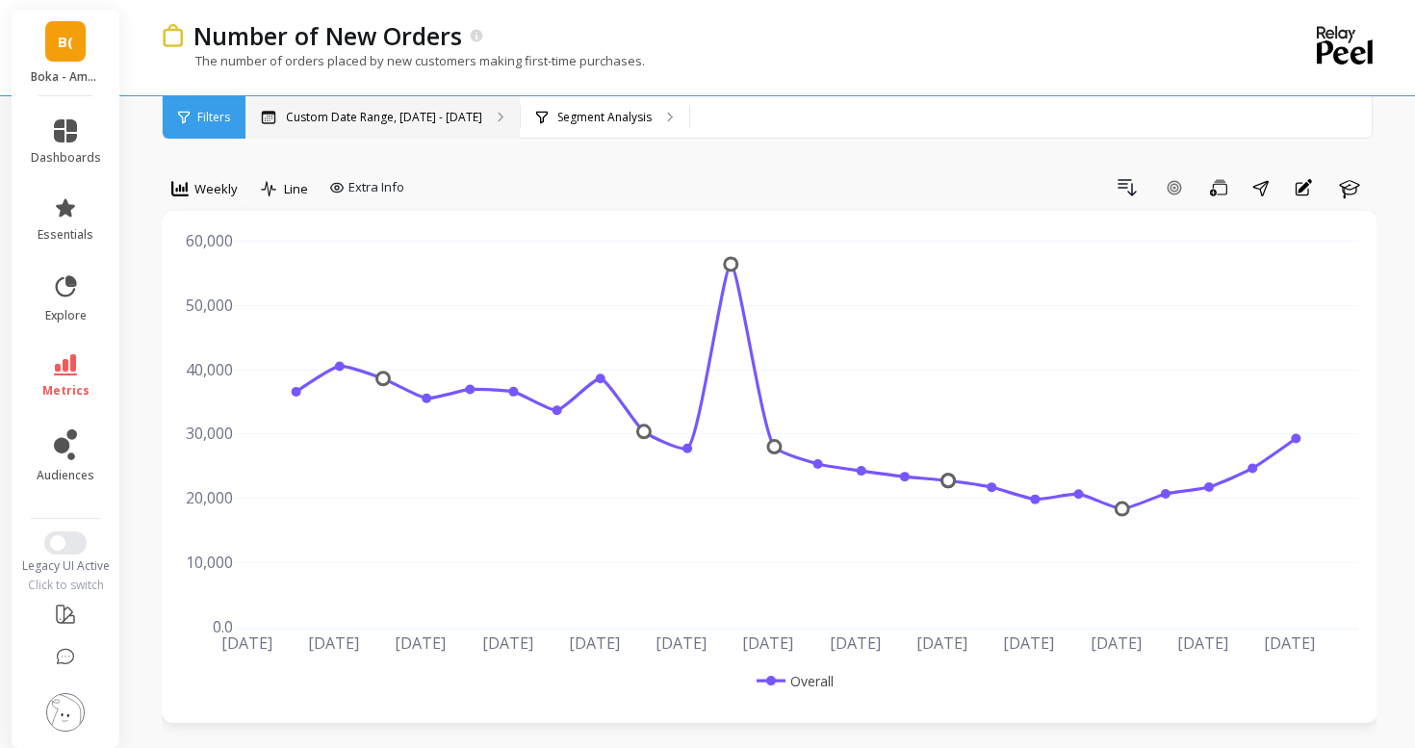
click at [351, 130] on div "Custom Date Range, [DATE] - [DATE]" at bounding box center [382, 117] width 274 height 42
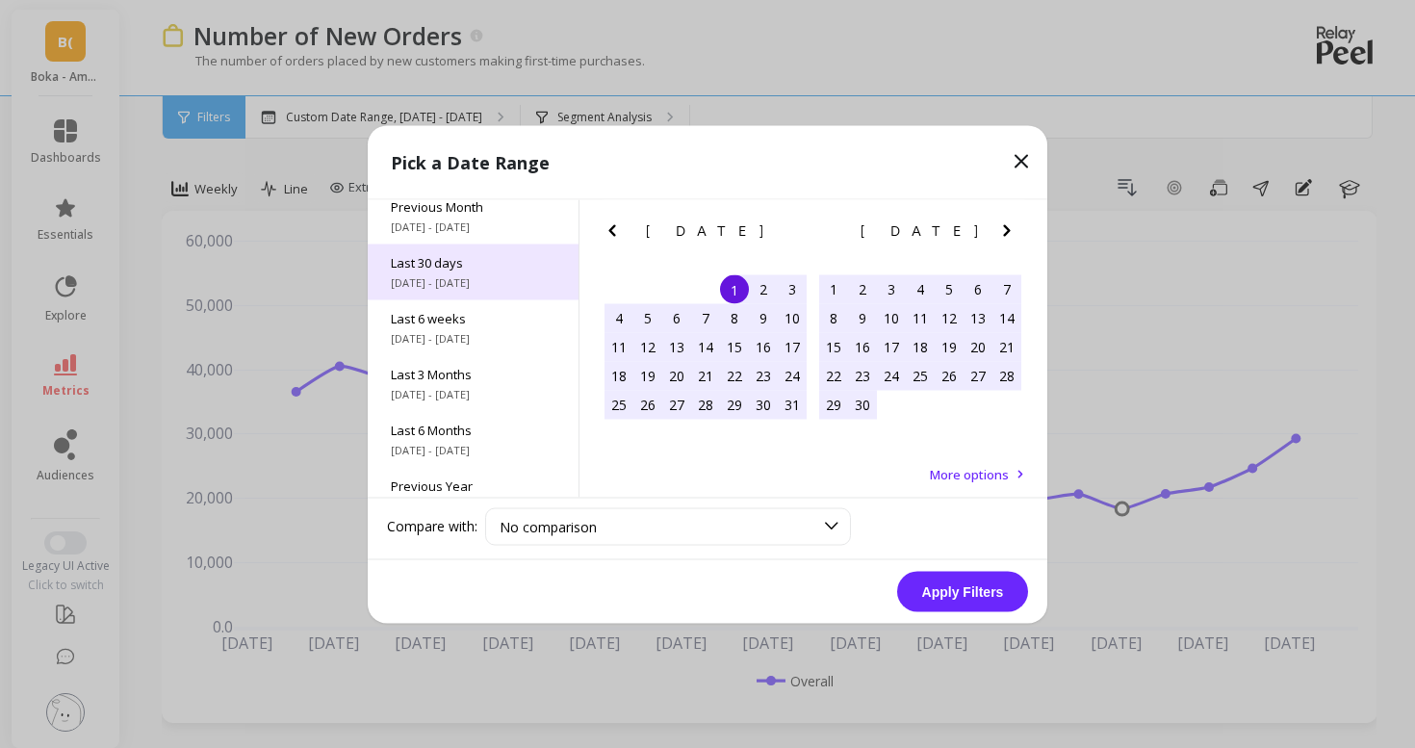
scroll to position [261, 0]
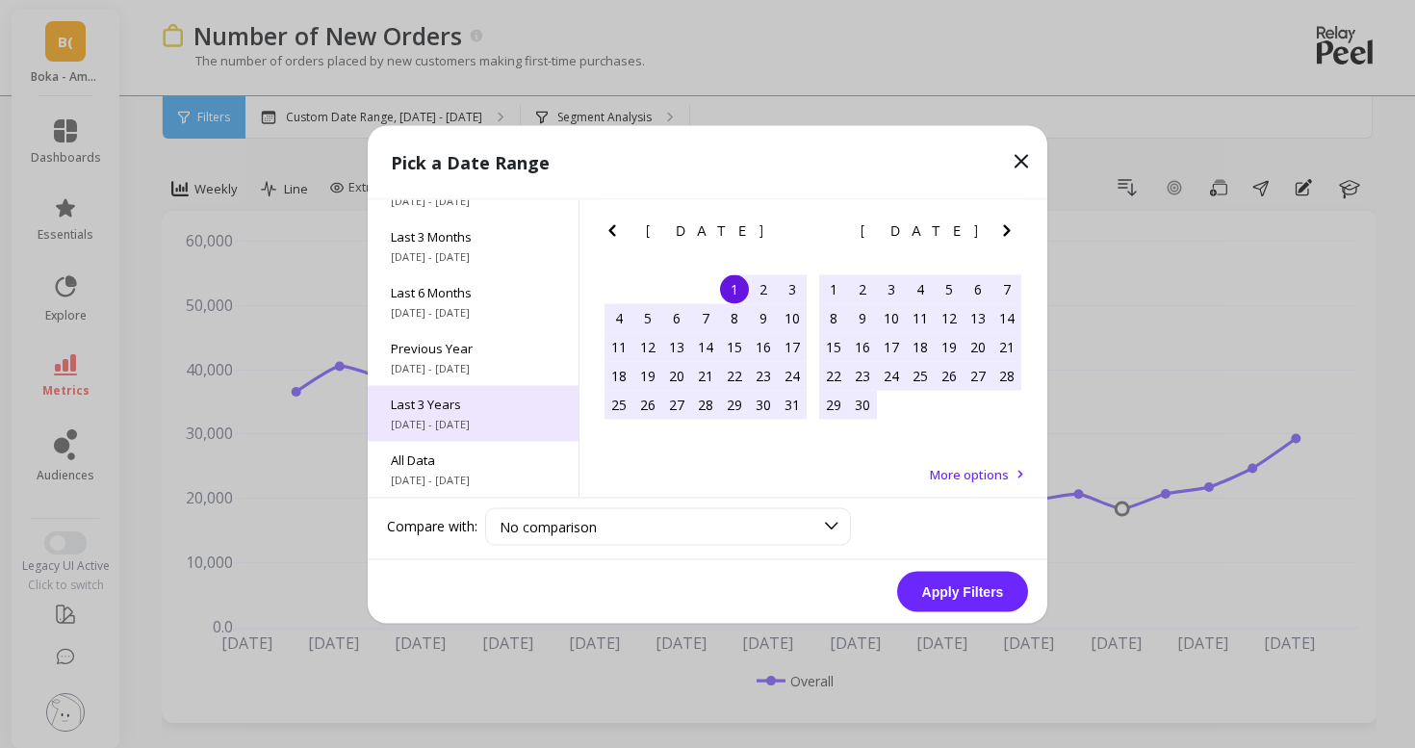
click at [458, 405] on span "Last 3 Years" at bounding box center [473, 403] width 165 height 17
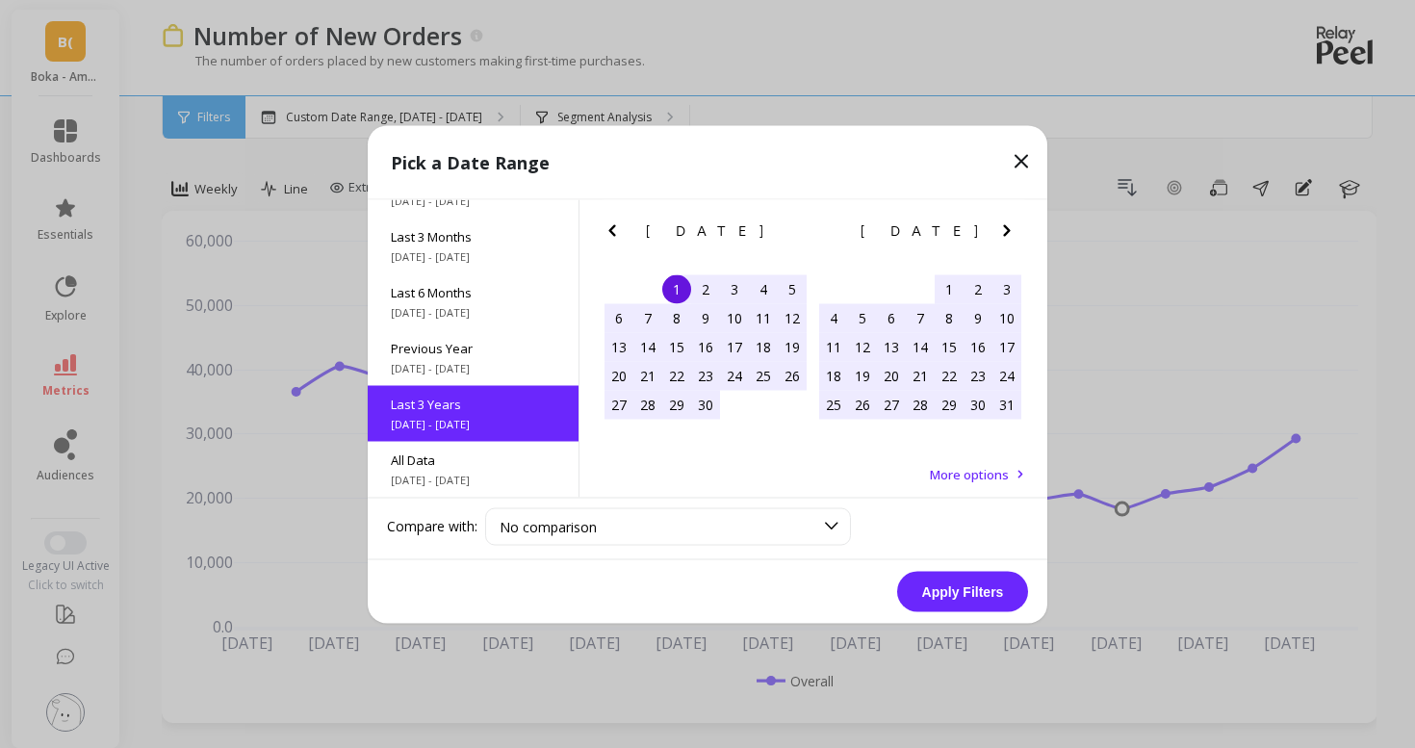
scroll to position [1, 0]
click at [949, 594] on button "Apply Filters" at bounding box center [962, 591] width 131 height 40
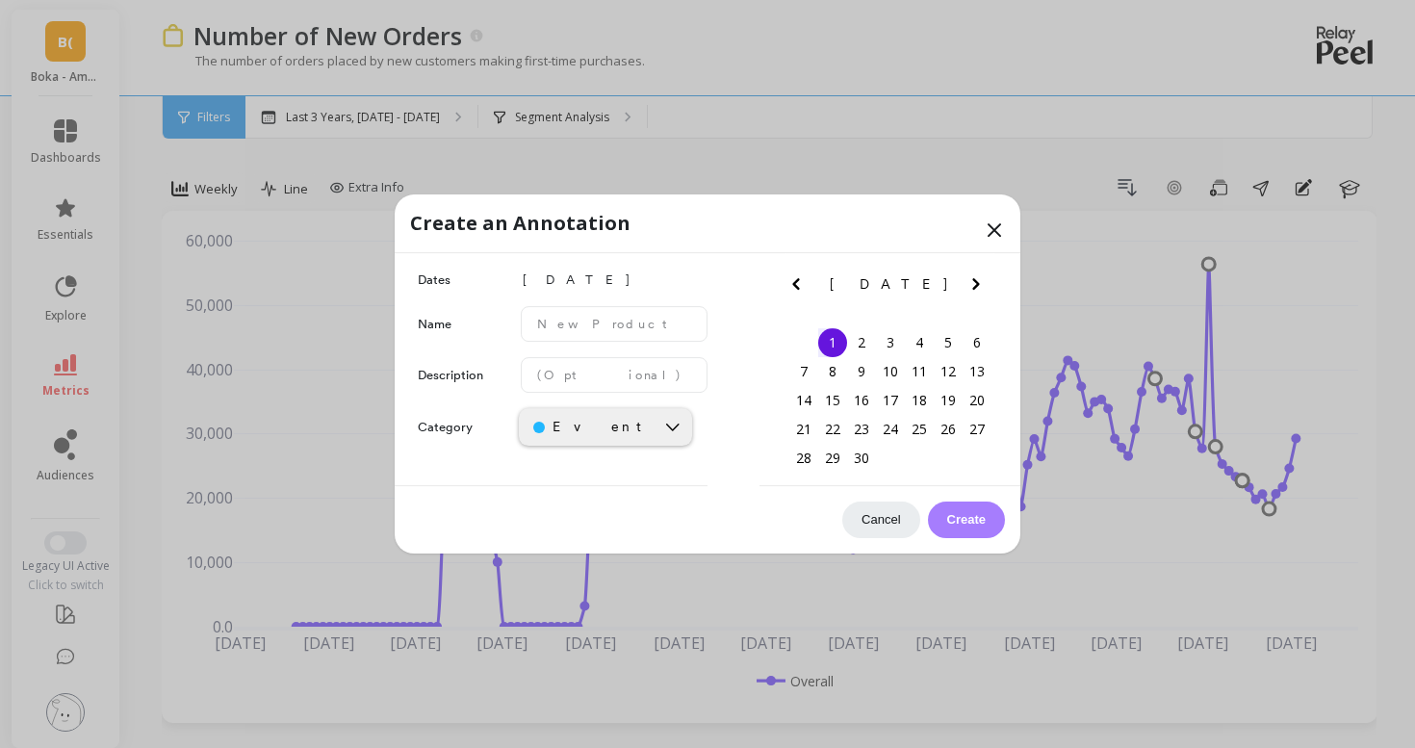
click at [1001, 216] on div "Create an Annotation" at bounding box center [707, 223] width 625 height 59
click at [1001, 221] on icon at bounding box center [993, 229] width 23 height 23
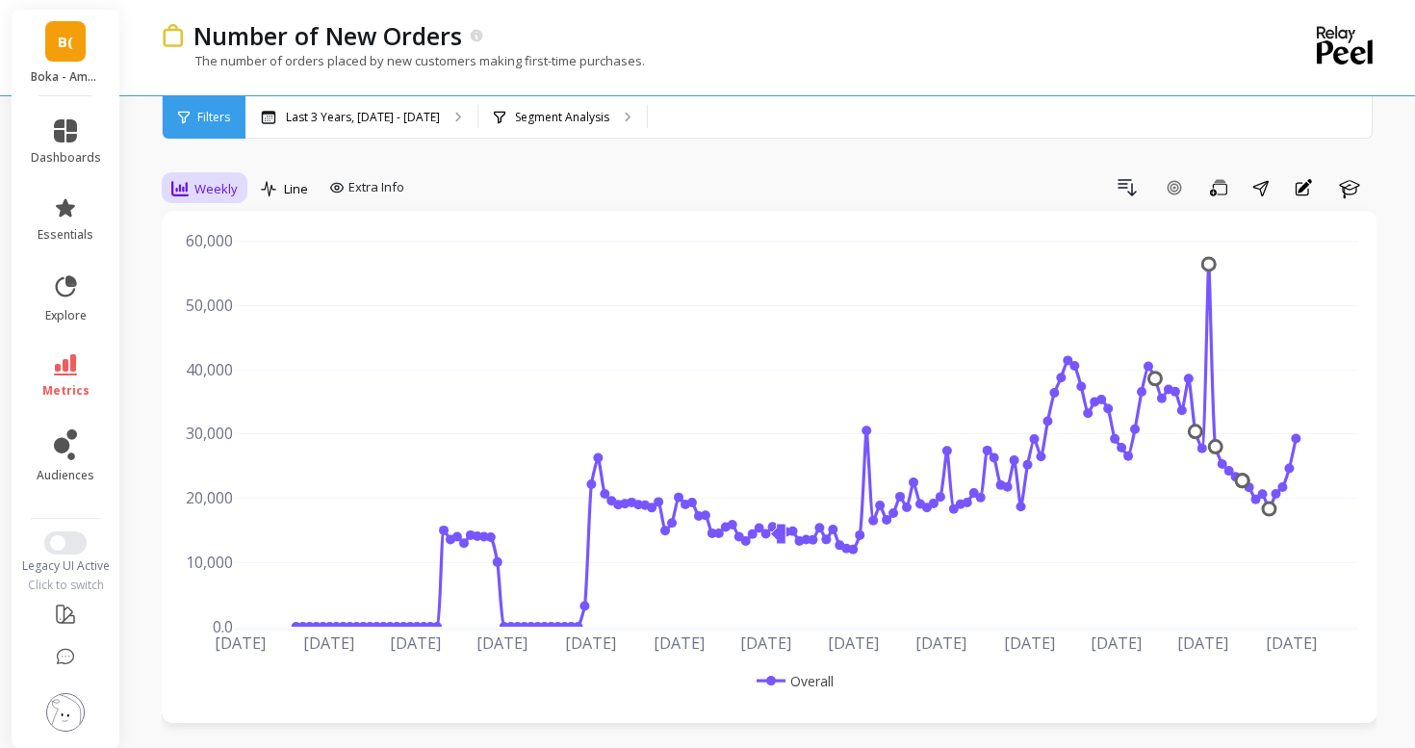
click at [221, 195] on span "Weekly" at bounding box center [215, 189] width 43 height 18
click at [219, 267] on div "Daily" at bounding box center [233, 269] width 110 height 18
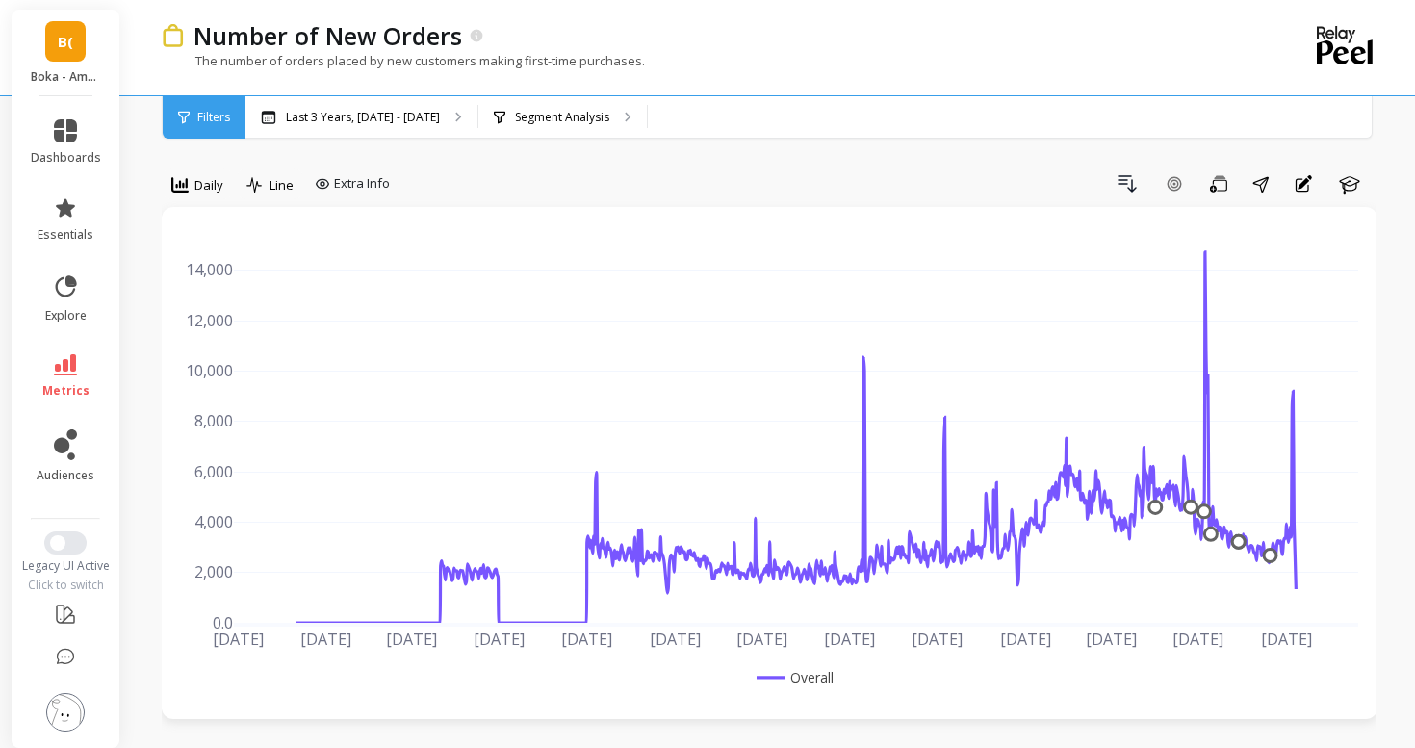
scroll to position [2, 0]
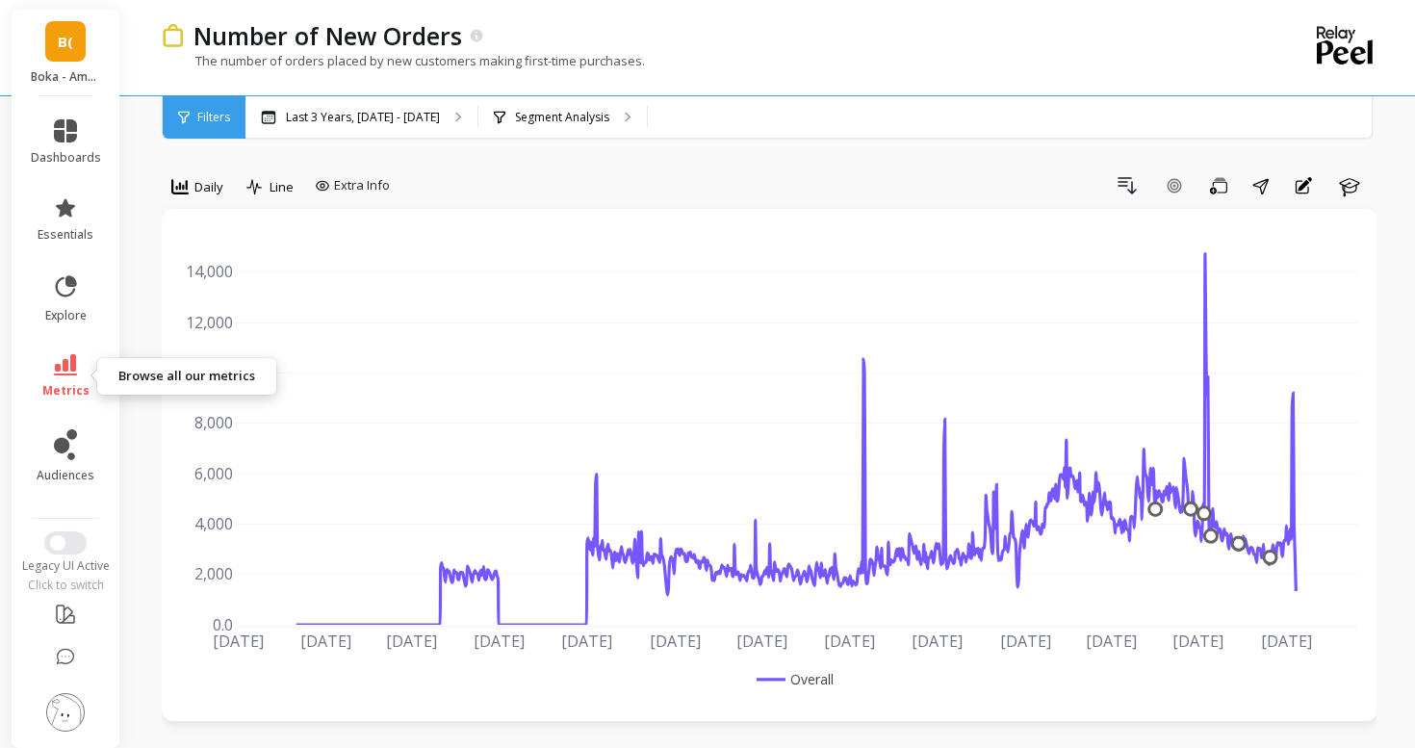
click at [79, 376] on link "metrics" at bounding box center [66, 376] width 70 height 44
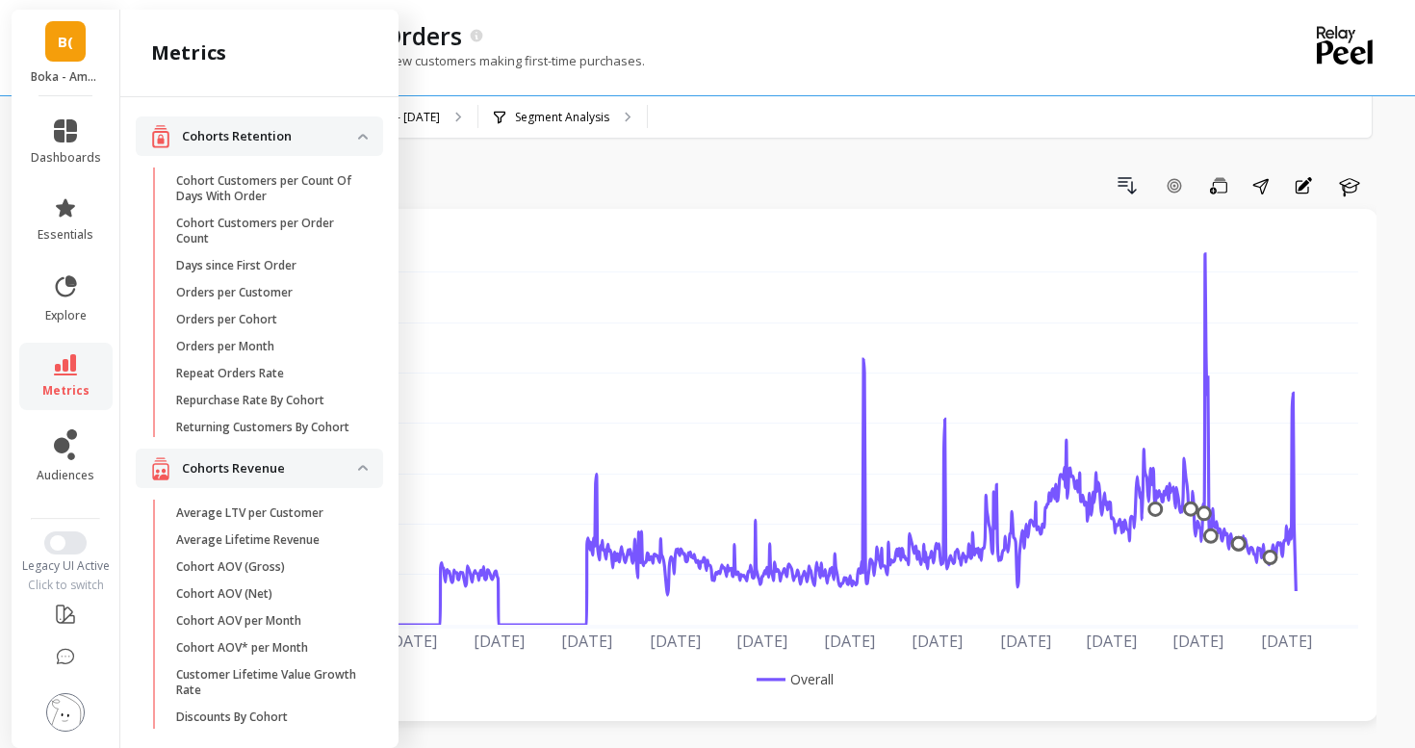
scroll to position [1449, 0]
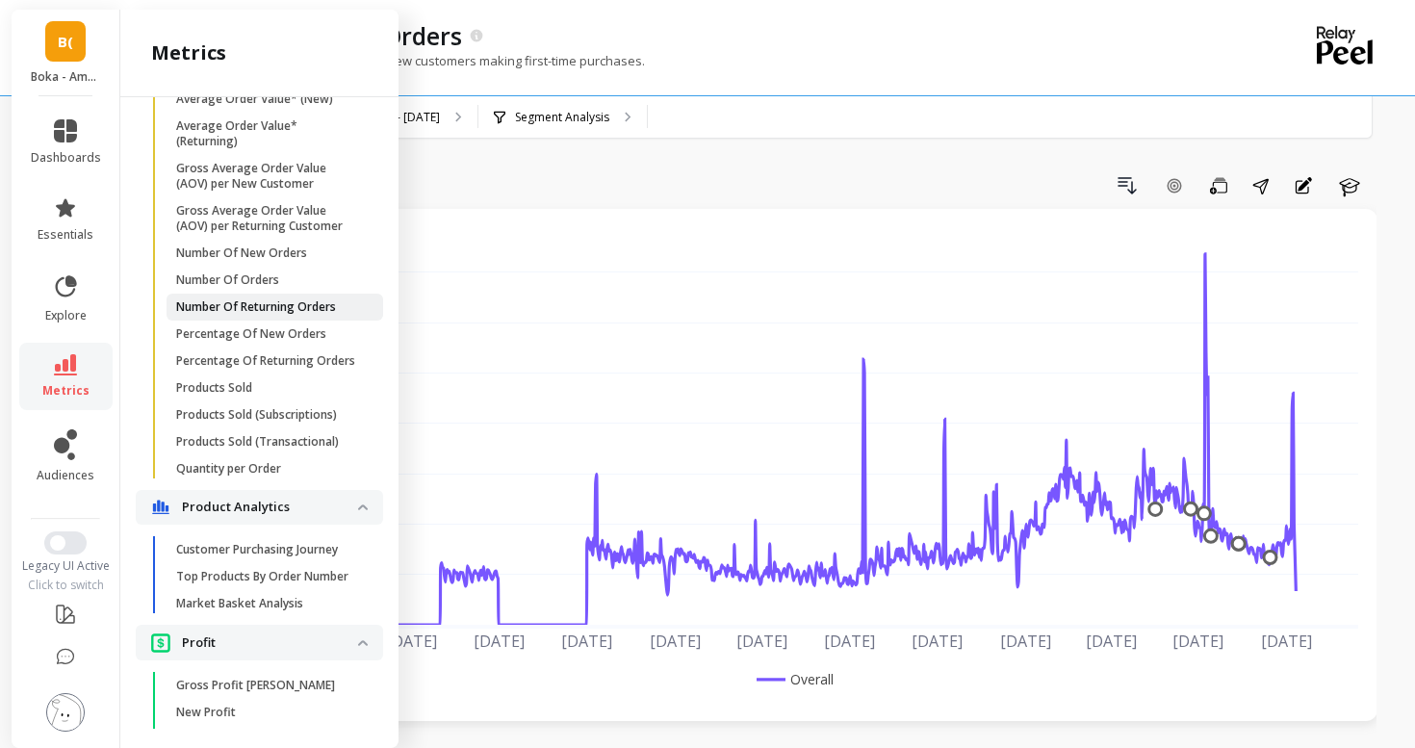
click at [267, 303] on p "Number Of Returning Orders" at bounding box center [256, 306] width 160 height 15
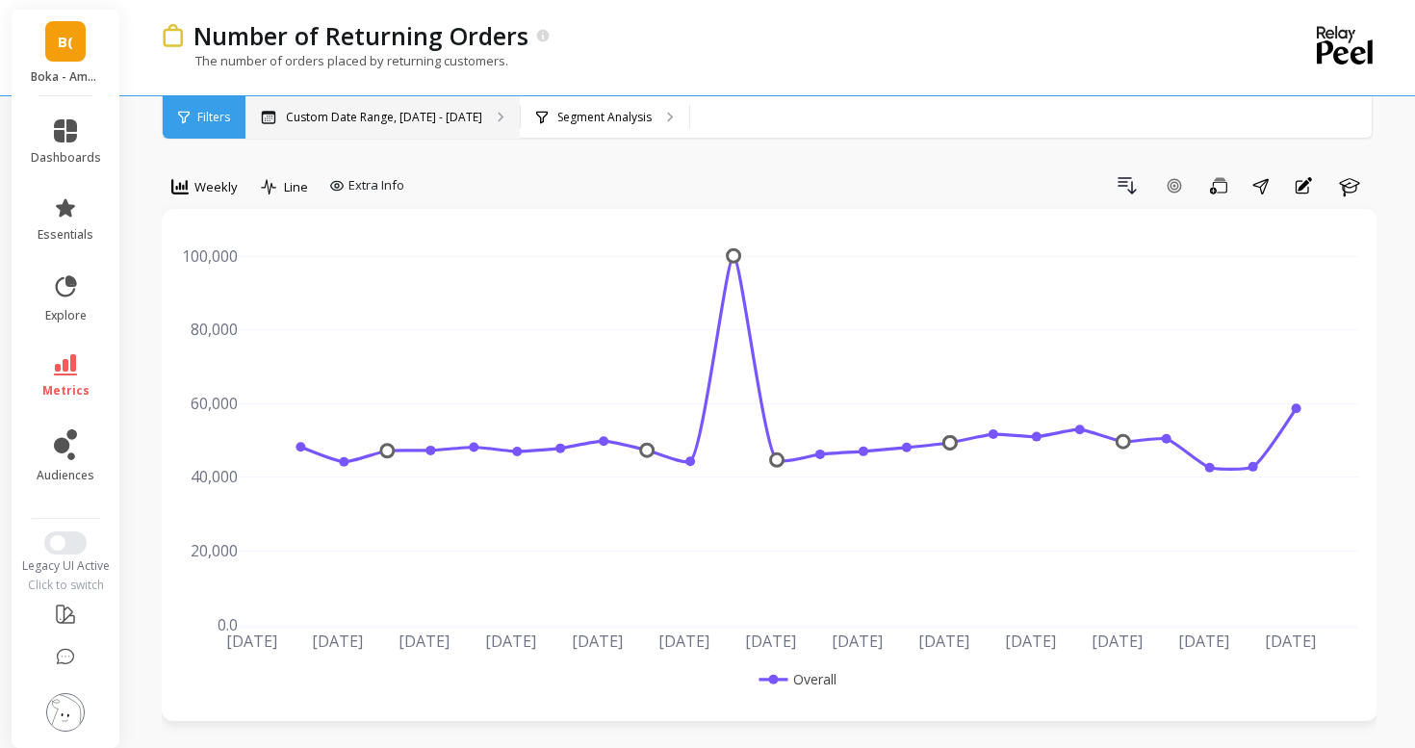
click at [300, 115] on p "Custom Date Range, [DATE] - [DATE]" at bounding box center [384, 117] width 196 height 15
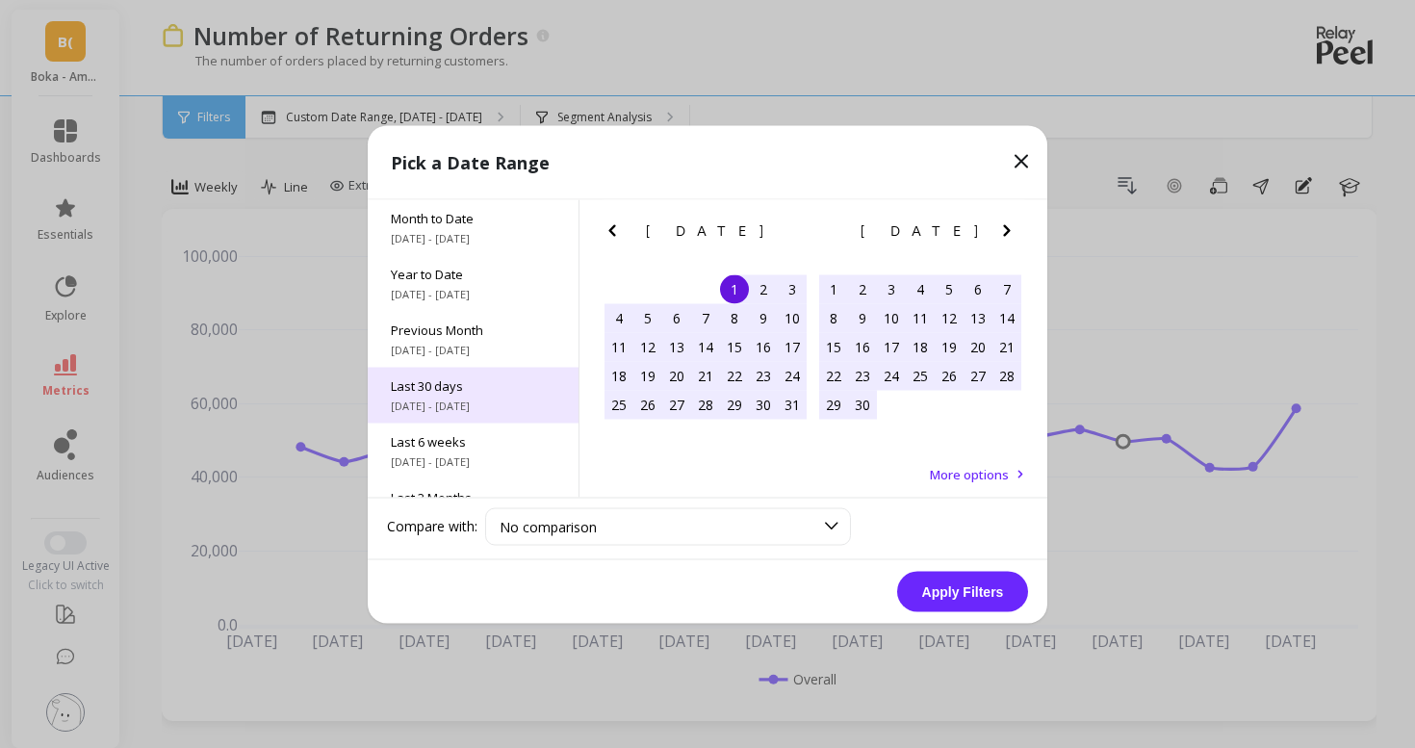
scroll to position [261, 0]
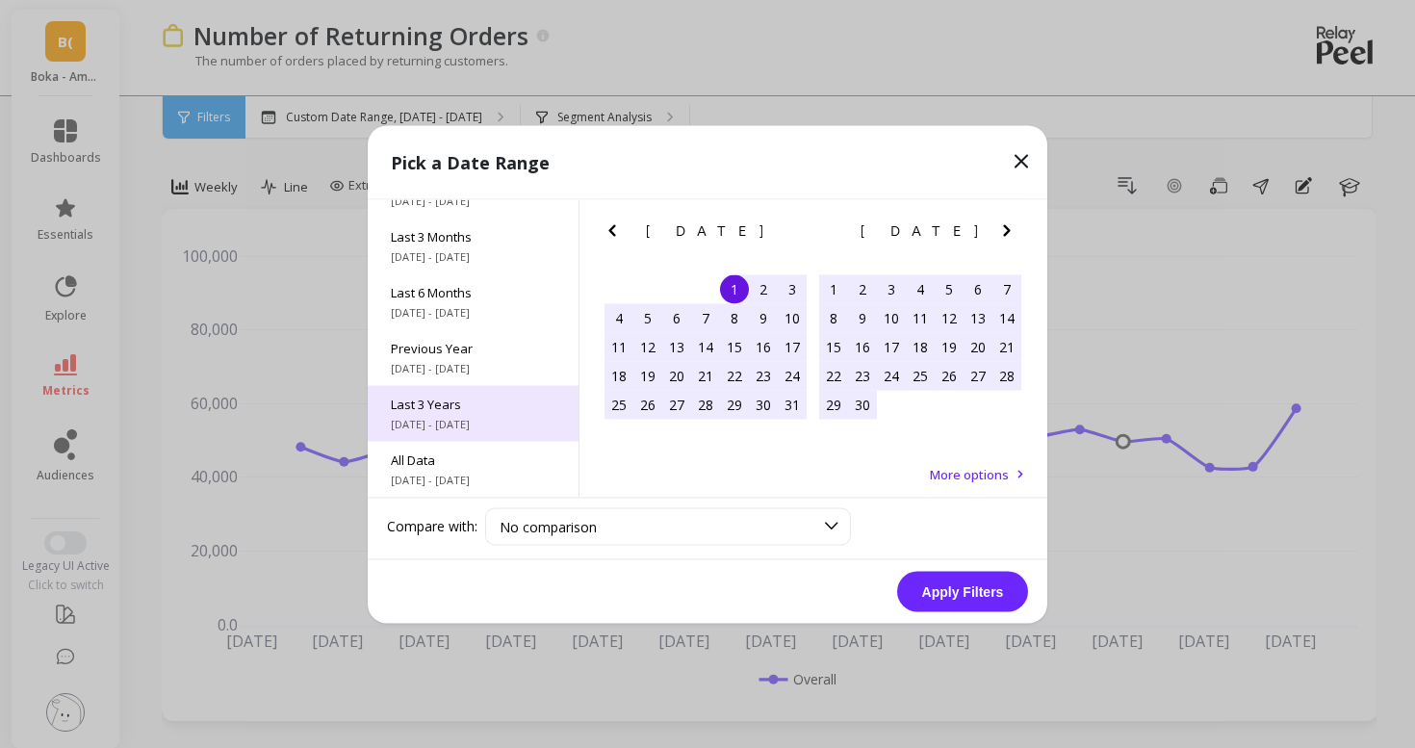
click at [457, 403] on span "Last 3 Years" at bounding box center [473, 403] width 165 height 17
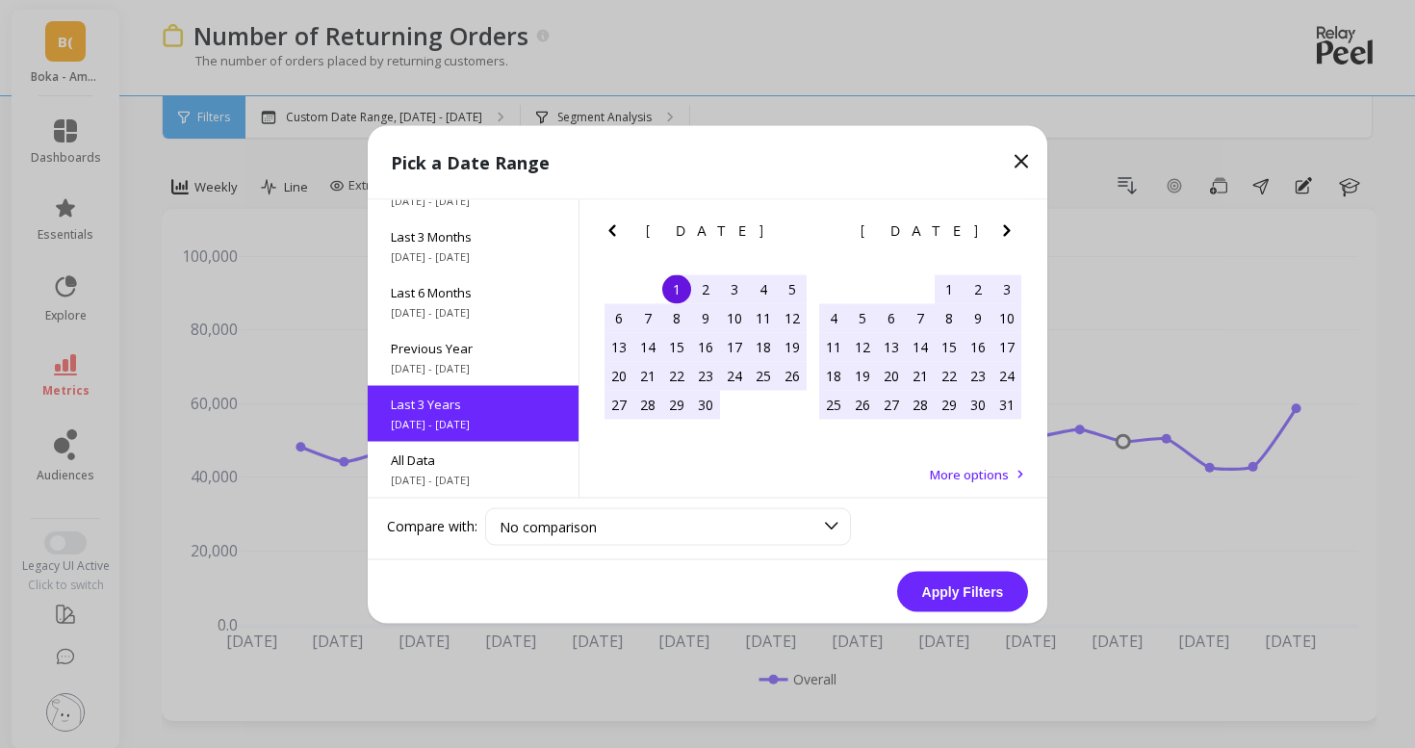
scroll to position [1, 0]
click at [975, 581] on button "Apply Filters" at bounding box center [962, 591] width 131 height 40
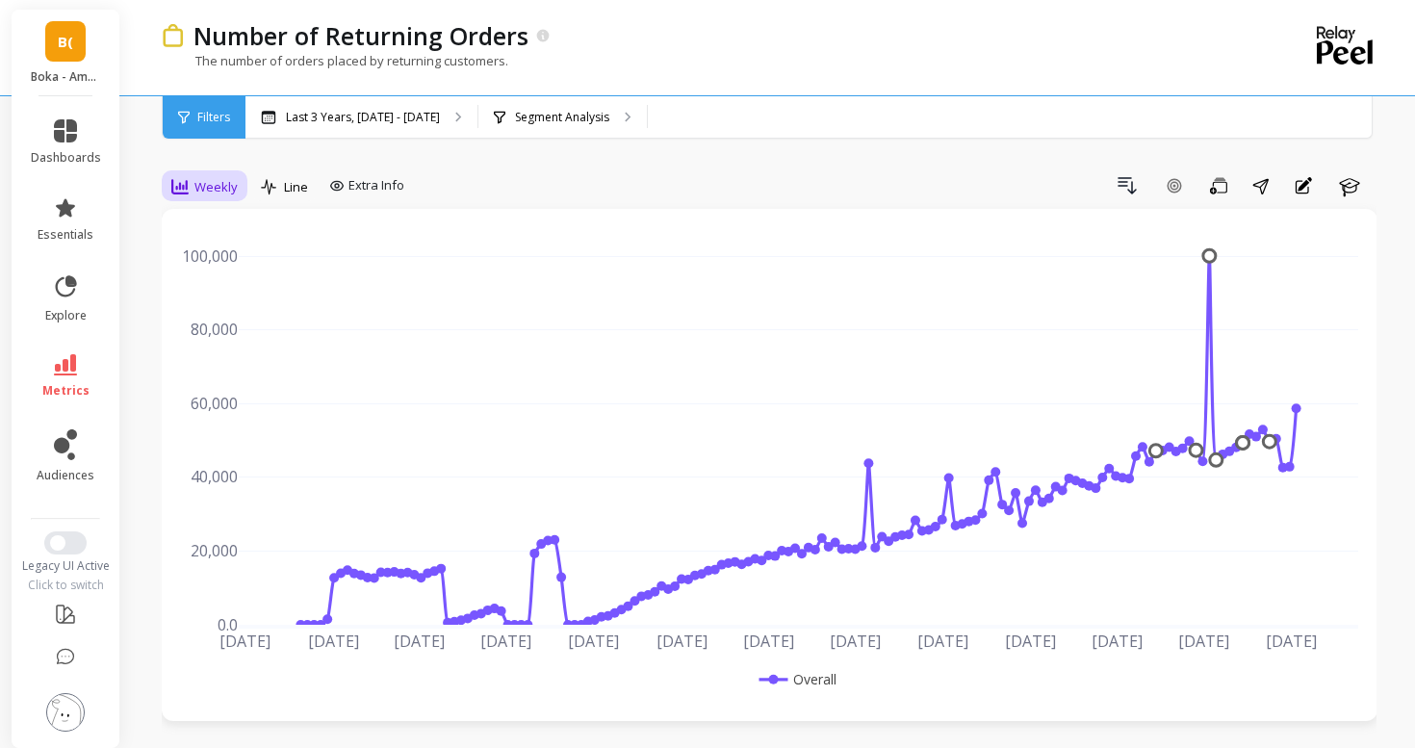
click at [209, 187] on span "Weekly" at bounding box center [215, 187] width 43 height 18
click at [223, 261] on div "Daily" at bounding box center [233, 267] width 110 height 18
